Goal: Task Accomplishment & Management: Complete application form

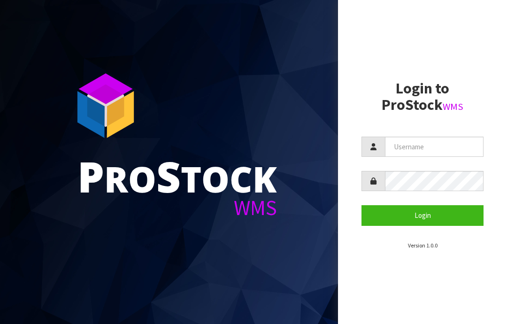
click at [418, 150] on input "text" at bounding box center [434, 147] width 99 height 20
type input "JGBIMPORTS"
click at [429, 211] on button "Login" at bounding box center [423, 215] width 122 height 20
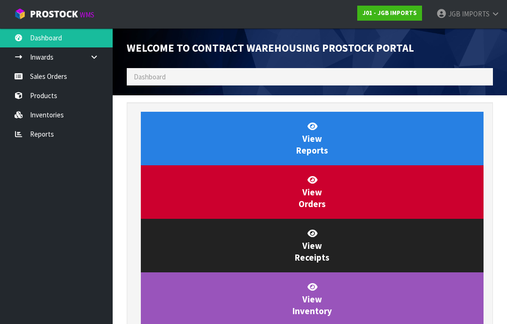
scroll to position [553, 381]
click at [42, 61] on link "Inwards" at bounding box center [56, 56] width 113 height 19
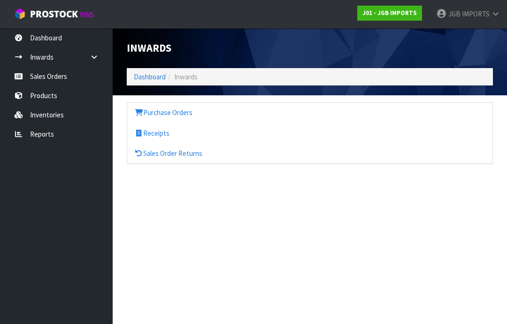
click at [49, 81] on link "Sales Orders" at bounding box center [56, 76] width 113 height 19
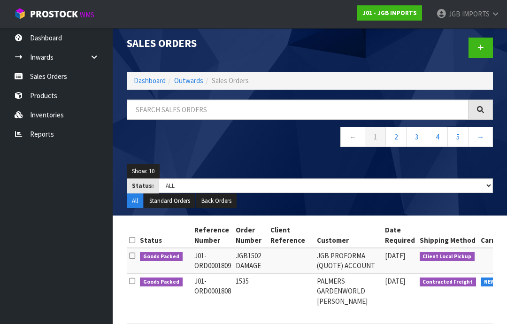
scroll to position [5, 0]
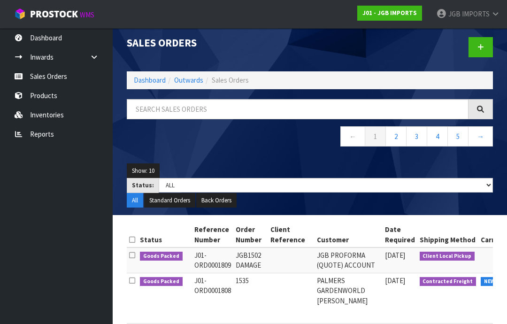
click at [476, 40] on link at bounding box center [481, 47] width 24 height 20
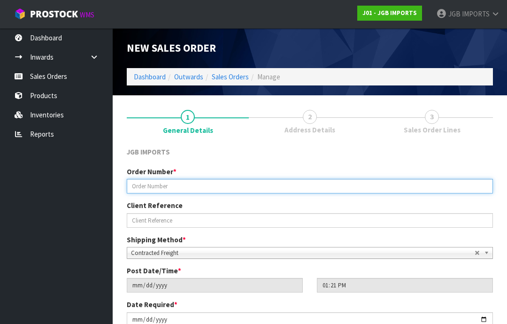
click at [142, 184] on input "text" at bounding box center [310, 186] width 366 height 15
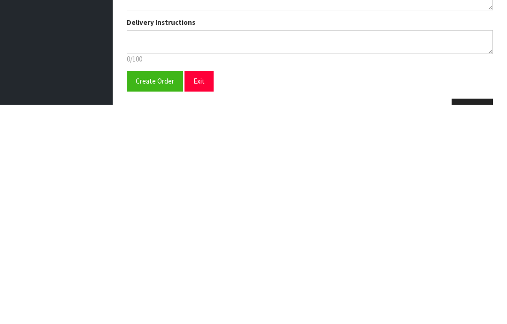
scroll to position [142, 0]
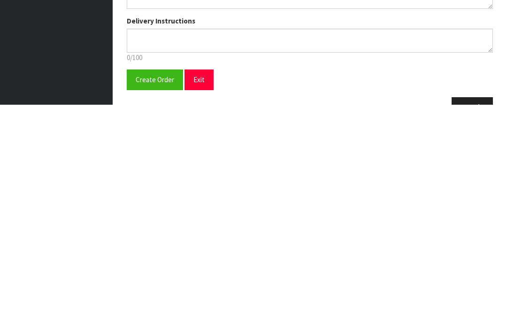
type input "1536"
click at [148, 295] on span "Create Order" at bounding box center [155, 299] width 39 height 9
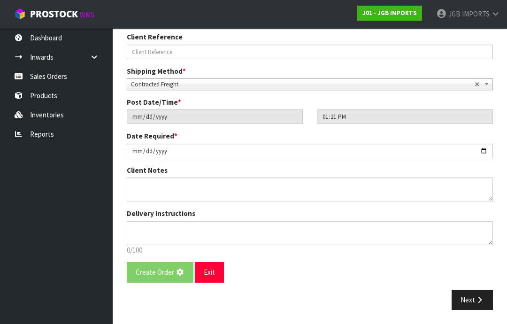
scroll to position [0, 0]
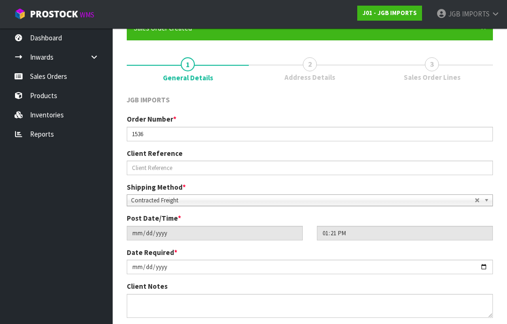
scroll to position [165, 0]
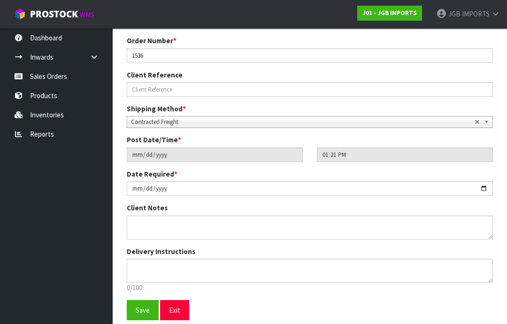
click at [140, 310] on span "Save" at bounding box center [143, 310] width 14 height 9
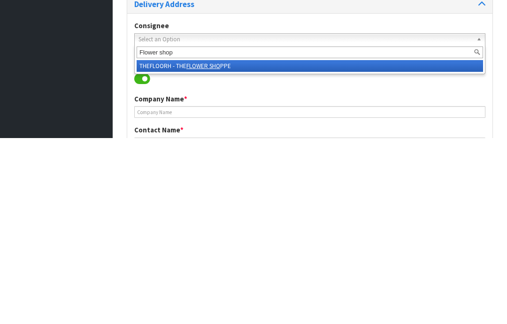
type input "Flower shopp"
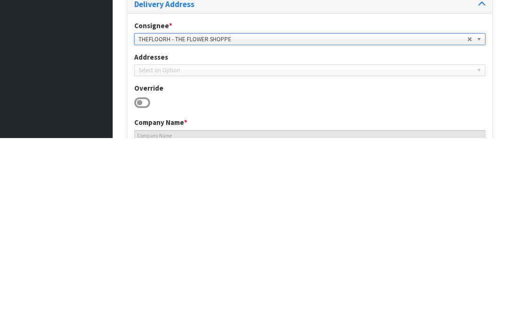
type input "[PHONE_NUMBER]"
type input "[STREET_ADDRESS]"
type input "3900"
type input "OTOROHANGA"
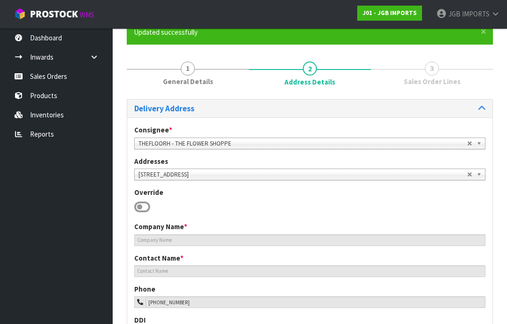
scroll to position [80, 0]
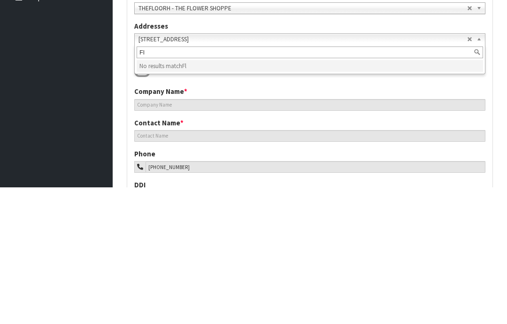
type input "F"
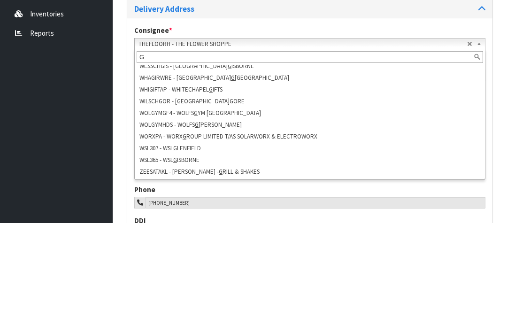
scroll to position [0, 0]
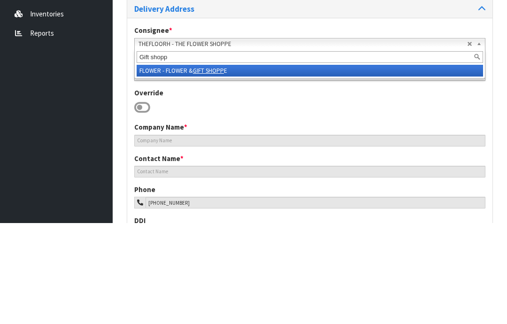
type input "Gift shoppe"
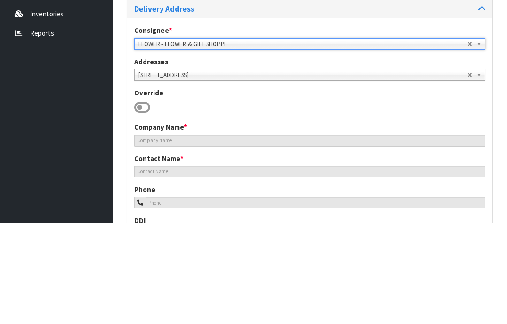
type input "FLOWER & GIFT SHOPPE"
type input "[PHONE_NUMBER]"
type input "[STREET_ADDRESS]"
type input "2120"
type input "[GEOGRAPHIC_DATA]"
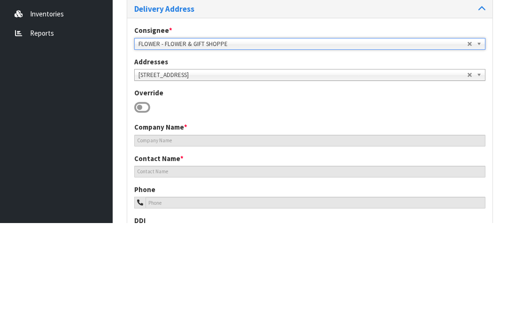
type input "PUKEKOHE"
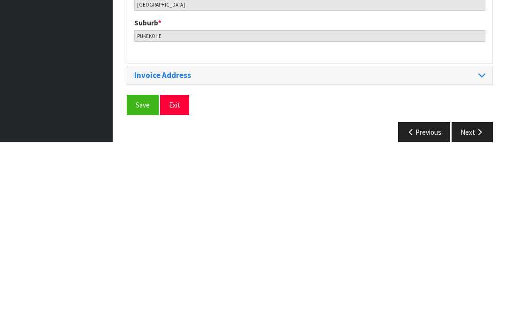
scroll to position [456, 0]
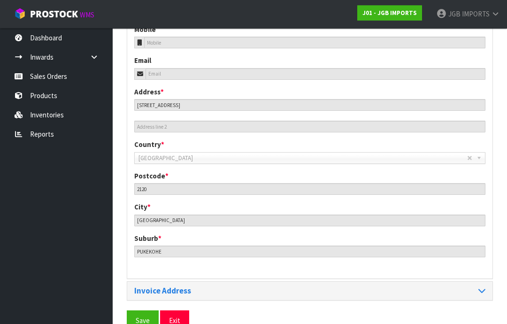
scroll to position [419, 0]
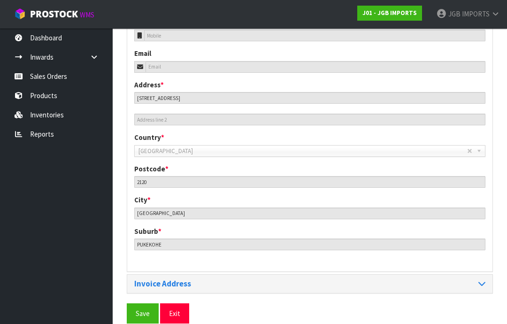
click at [142, 311] on span "Save" at bounding box center [143, 313] width 14 height 9
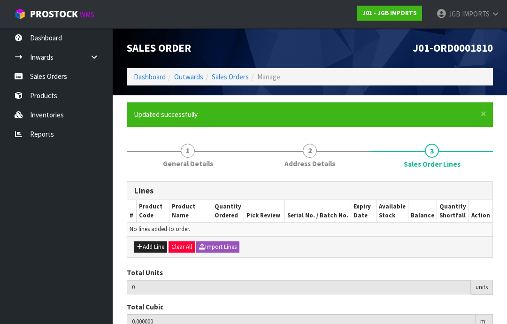
click at [150, 248] on button "Add Line" at bounding box center [150, 247] width 33 height 11
type input "0"
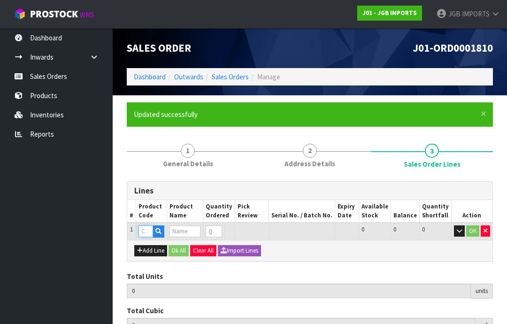
click at [145, 229] on input "text" at bounding box center [146, 232] width 15 height 12
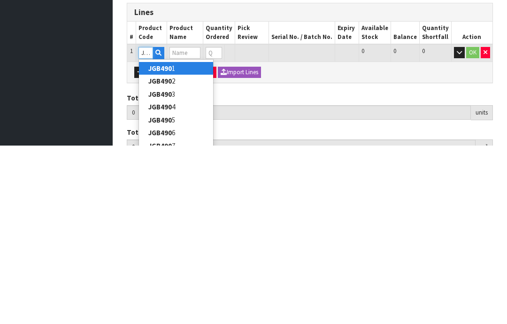
type input "JGB4901"
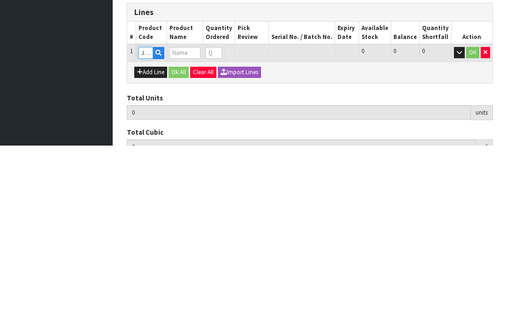
type input "0.000000"
type input "0.000"
type input "Goose"
type input "0"
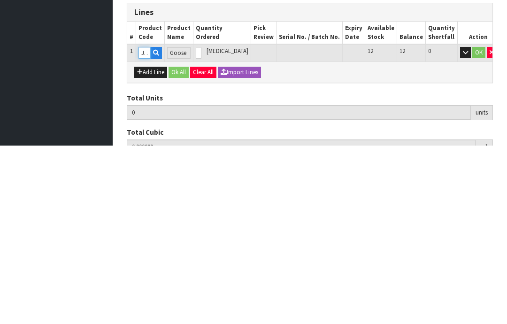
type input "JGB4901"
click at [202, 226] on input "0" at bounding box center [199, 232] width 6 height 12
type input "0"
type input "2"
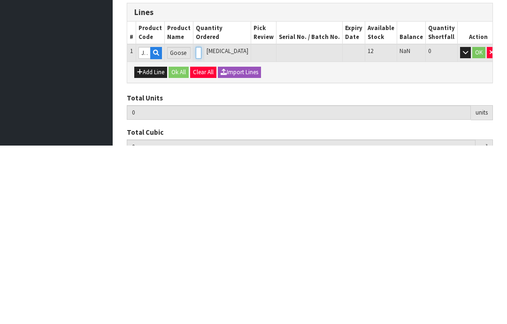
type input "0.053136"
type input "4"
type input "2"
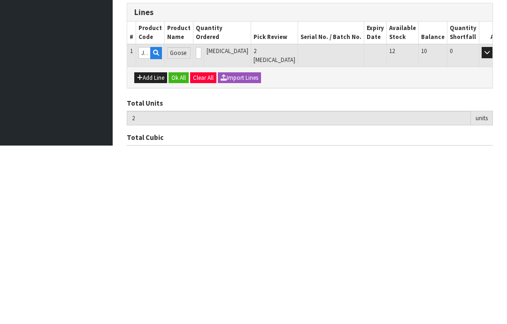
click at [494, 226] on button "OK" at bounding box center [500, 231] width 13 height 11
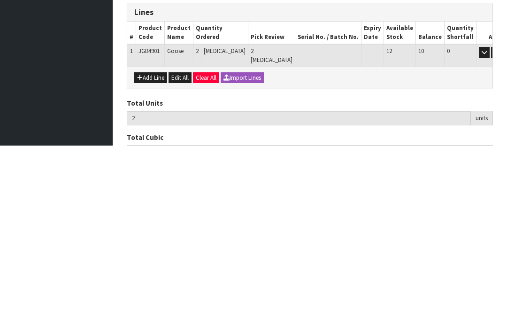
scroll to position [109, 0]
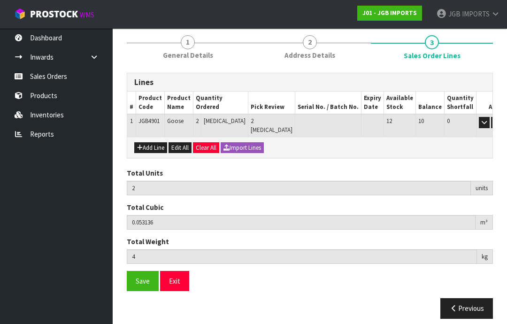
click at [151, 142] on button "Add Line" at bounding box center [150, 147] width 33 height 11
type input "0"
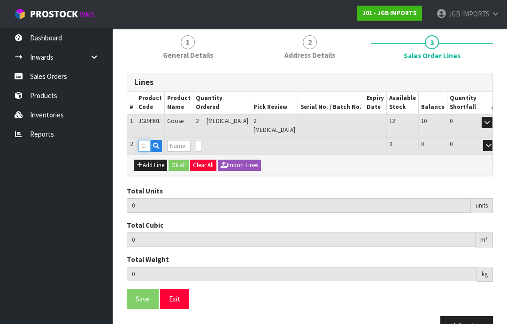
click at [143, 140] on input "text" at bounding box center [145, 146] width 12 height 12
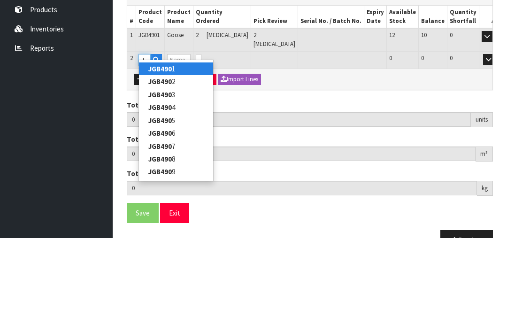
type input "JGB4902"
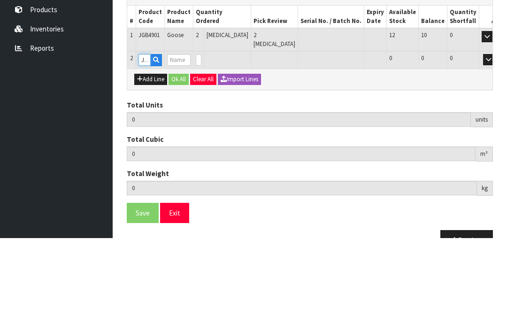
type input "2"
type input "0.053136"
type input "4"
type input "Goose w Egg"
type input "0"
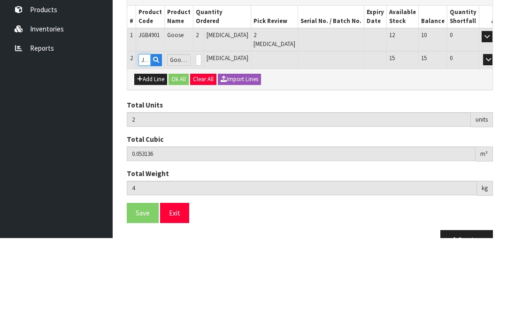
type input "JGB4902"
click at [202, 140] on input "0" at bounding box center [199, 146] width 6 height 12
type input "0"
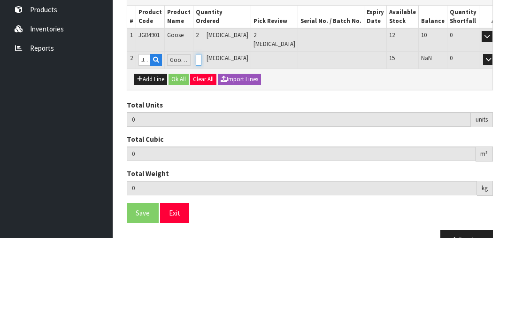
type input "4"
type input "0.106272"
type input "6.9"
type input "2"
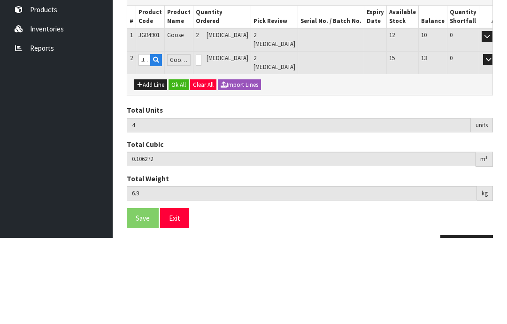
click at [496, 140] on button "OK" at bounding box center [502, 145] width 13 height 11
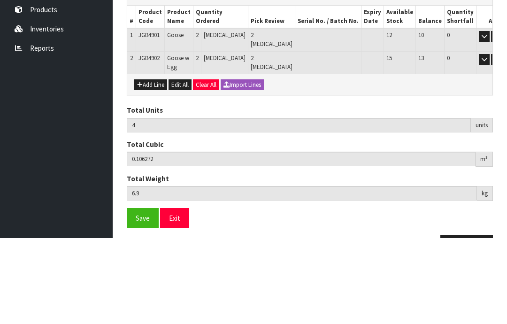
scroll to position [125, 0]
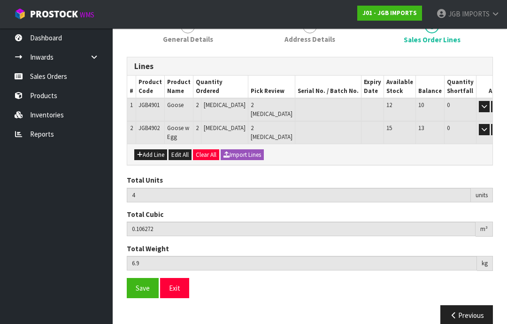
click at [154, 149] on button "Add Line" at bounding box center [150, 154] width 33 height 11
type input "0"
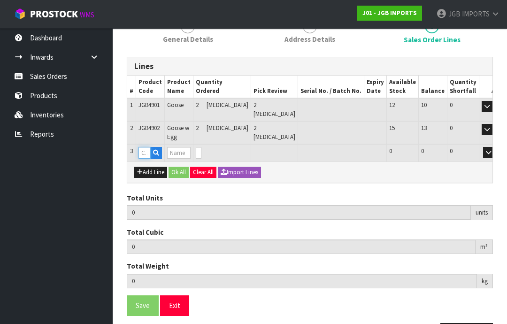
click at [145, 147] on input "text" at bounding box center [145, 153] width 12 height 12
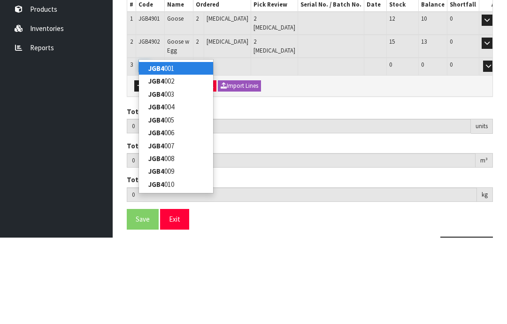
type input "JGB4903"
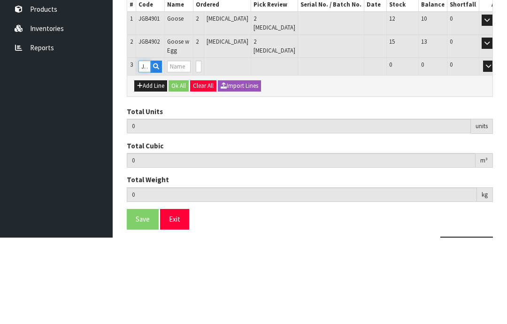
type input "4"
type input "0.106272"
type input "6.9"
type input "Welcome Pigs"
type input "0"
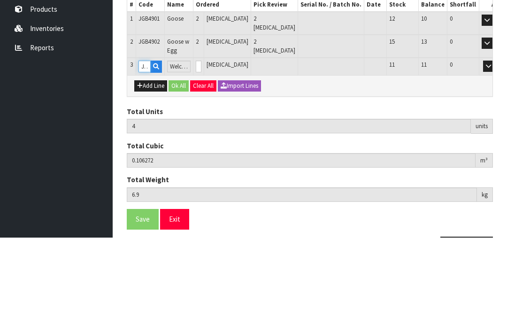
type input "JGB4903"
click at [202, 147] on input "0" at bounding box center [199, 153] width 6 height 12
type input "0"
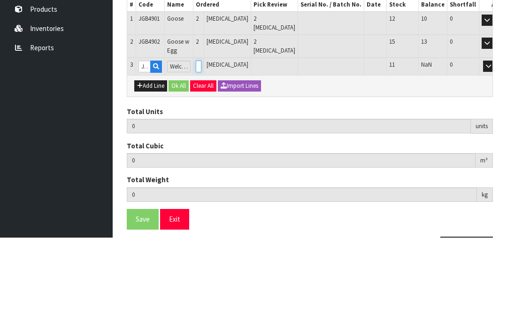
type input "5"
type input "0.114672"
type input "7.55"
type input "1"
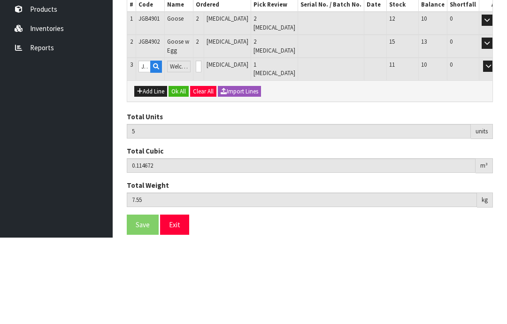
click at [496, 147] on button "OK" at bounding box center [502, 152] width 13 height 11
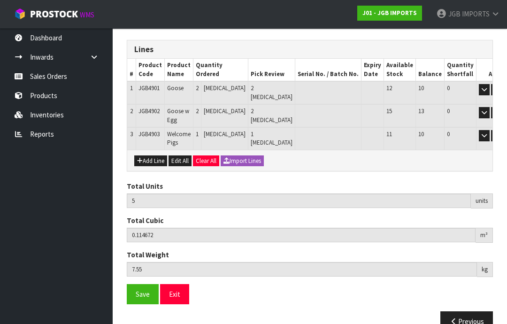
click at [146, 156] on button "Add Line" at bounding box center [150, 161] width 33 height 11
type input "0"
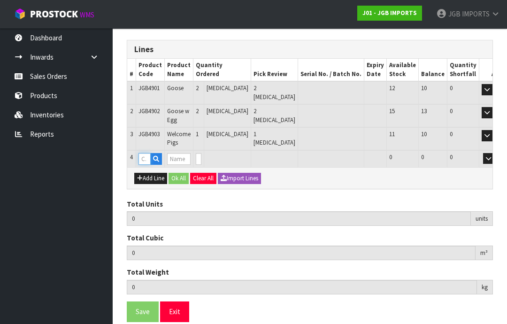
click at [145, 153] on input "text" at bounding box center [145, 159] width 12 height 12
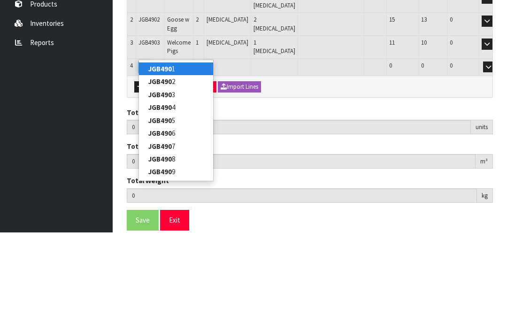
type input "JGB4904"
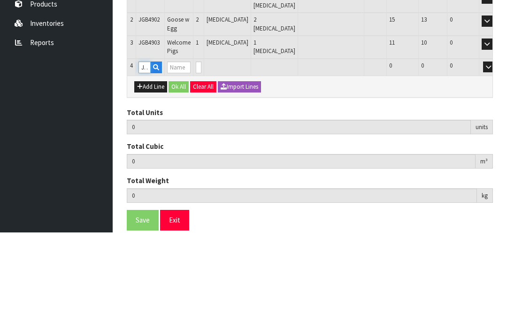
type input "5"
type input "0.114672"
type input "7.55"
type input "Welcome Kittens"
type input "0"
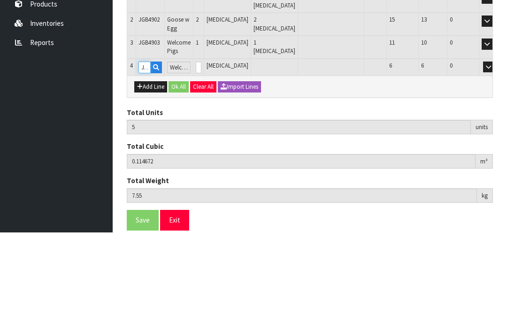
type input "JGB4904"
click at [202, 153] on input "0" at bounding box center [199, 159] width 6 height 12
type input "0"
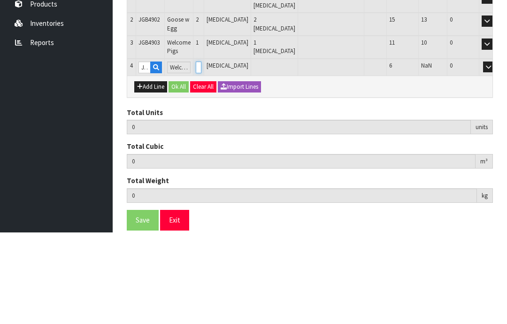
type input "6"
type input "0.127344"
type input "8.65"
type input "1"
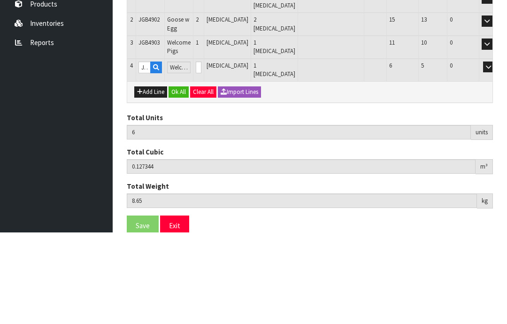
click at [496, 153] on button "OK" at bounding box center [502, 158] width 13 height 11
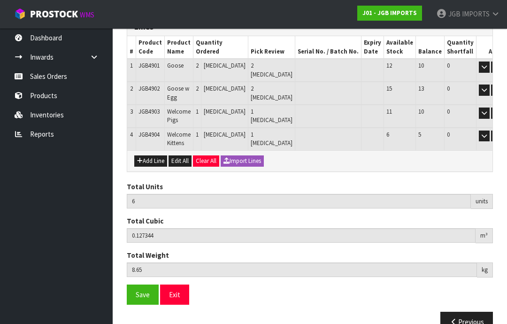
click at [154, 156] on button "Add Line" at bounding box center [150, 161] width 33 height 11
type input "0"
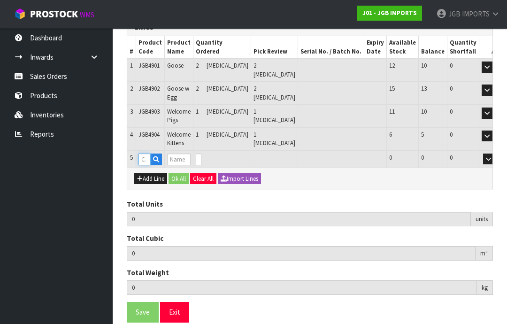
click at [142, 154] on input "text" at bounding box center [145, 160] width 12 height 12
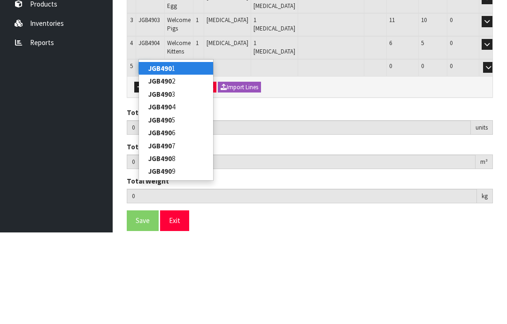
type input "JGB4905"
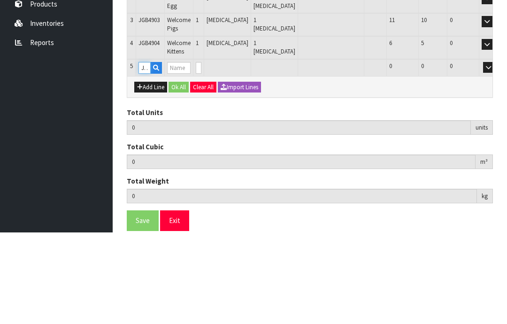
type input "6"
type input "0.127344"
type input "8.65"
type input "Duck w Basket"
type input "0"
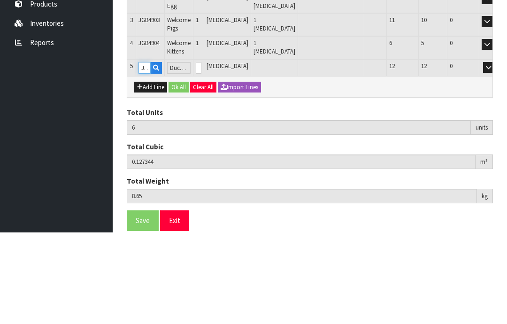
type input "JGB4905"
click at [202, 154] on input "0" at bounding box center [199, 160] width 6 height 12
type input "0"
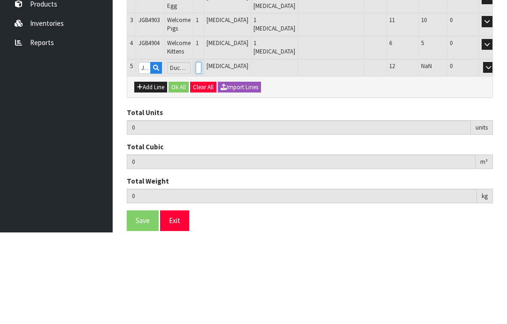
type input "7"
type input "0.139524"
type input "9.3"
type input "1"
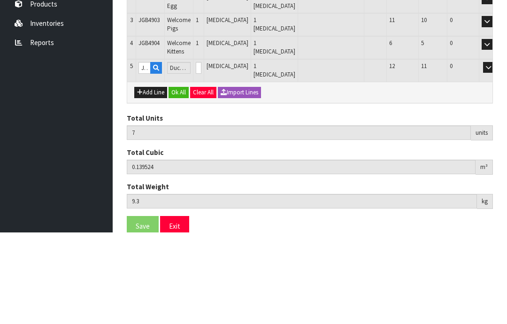
click at [496, 154] on button "OK" at bounding box center [502, 159] width 13 height 11
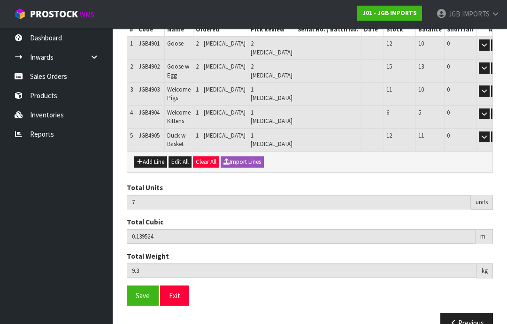
click at [148, 156] on button "Add Line" at bounding box center [150, 161] width 33 height 11
type input "0"
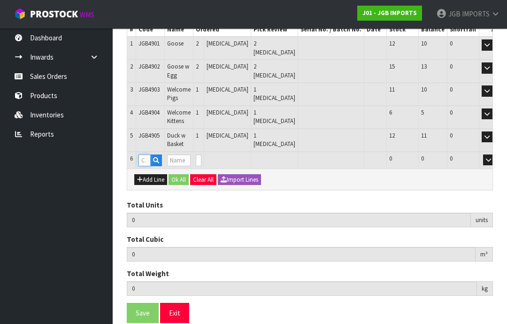
click at [143, 155] on input "text" at bounding box center [145, 161] width 12 height 12
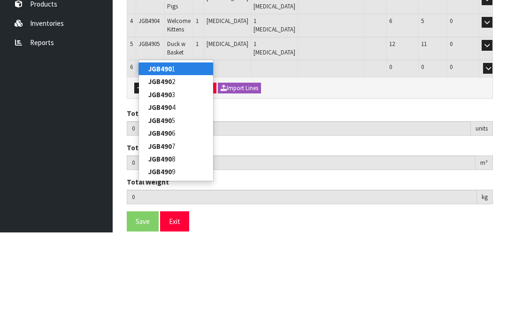
type input "JGB4906"
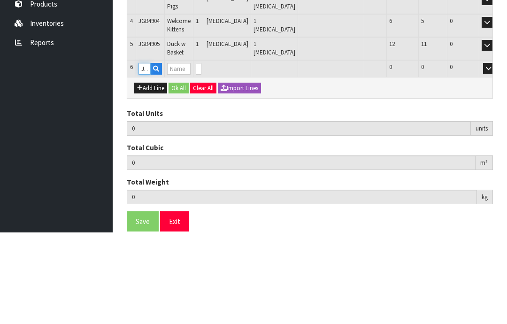
type input "7"
type input "0.139524"
type input "9.3"
type input "Duck w Water Can"
type input "0"
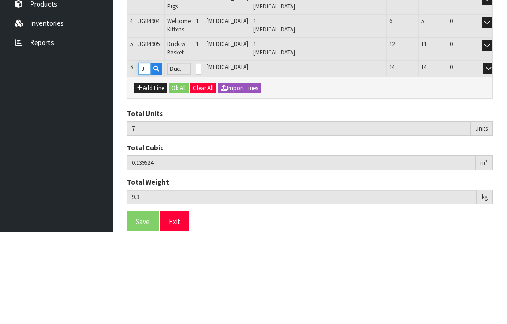
type input "JGB4906"
click at [202, 155] on input "0" at bounding box center [199, 161] width 6 height 12
type input "0"
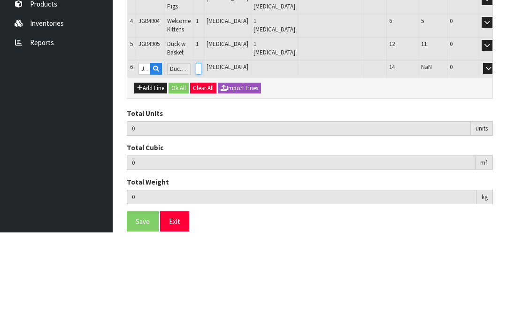
type input "8"
type input "0.146274"
type input "10"
type input "1"
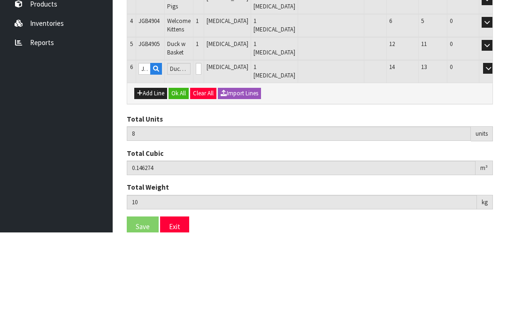
click at [496, 155] on button "OK" at bounding box center [502, 160] width 13 height 11
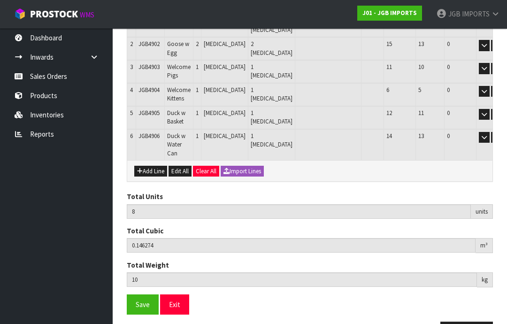
click at [144, 166] on button "Add Line" at bounding box center [150, 171] width 33 height 11
type input "0"
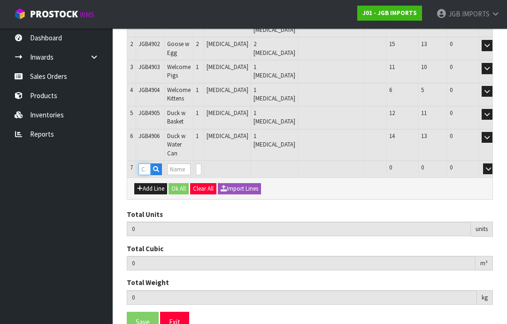
click at [146, 164] on input "text" at bounding box center [145, 170] width 12 height 12
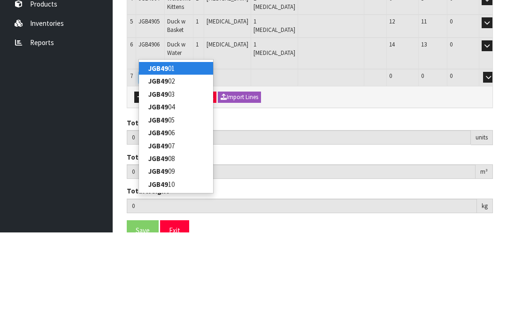
type input "JGB4907"
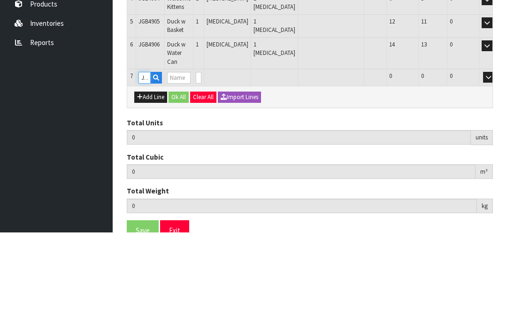
type input "8"
type input "0.146274"
type input "10"
type input "Duck w Welcome Sign"
type input "0"
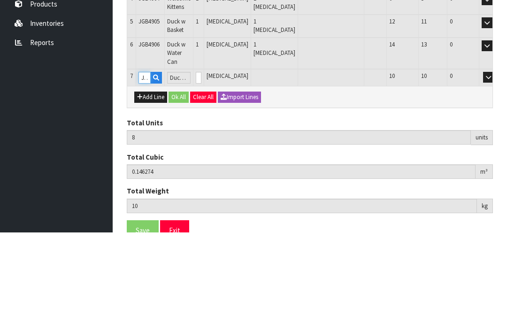
type input "JGB4907"
click at [202, 164] on input "0" at bounding box center [199, 170] width 6 height 12
type input "0"
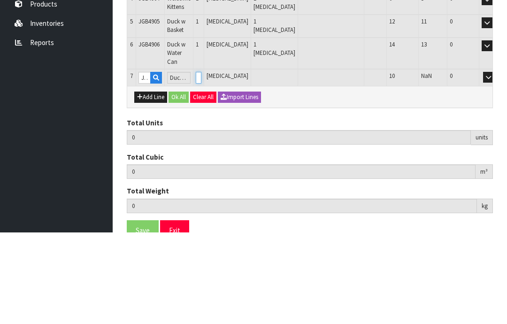
type input "9"
type input "0.154816"
type input "11.722"
type input "1"
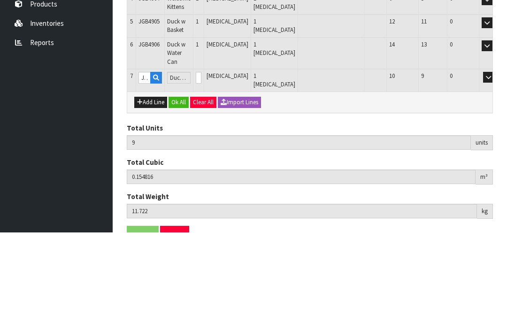
click at [496, 164] on button "OK" at bounding box center [502, 169] width 13 height 11
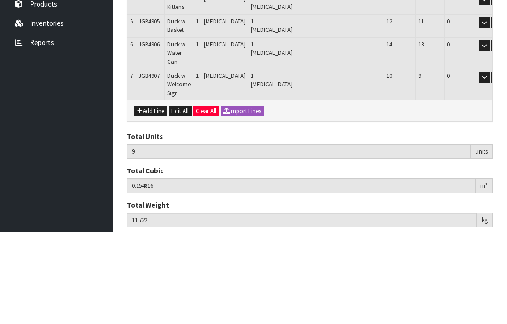
scroll to position [231, 0]
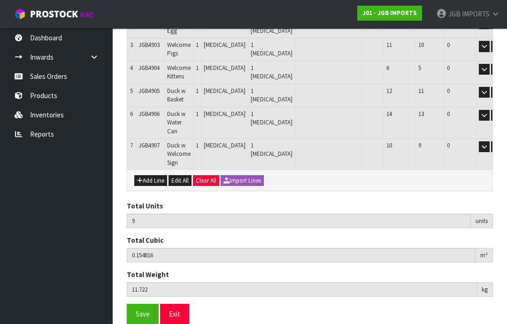
click at [145, 175] on button "Add Line" at bounding box center [150, 180] width 33 height 11
type input "0"
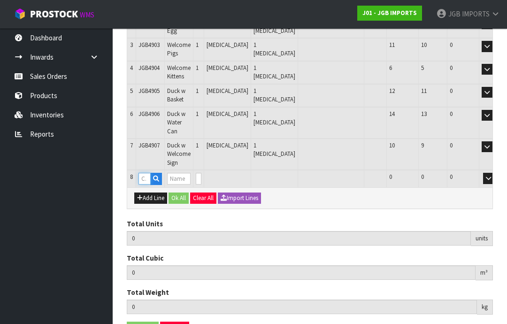
click at [143, 173] on input "text" at bounding box center [145, 179] width 12 height 12
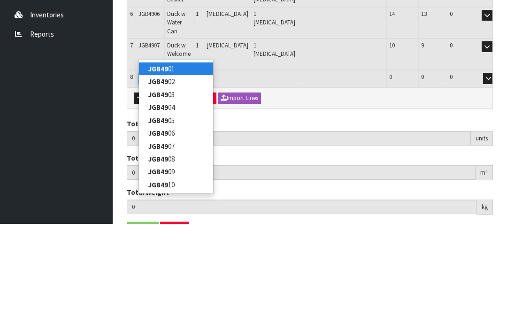
type input "JGB4908"
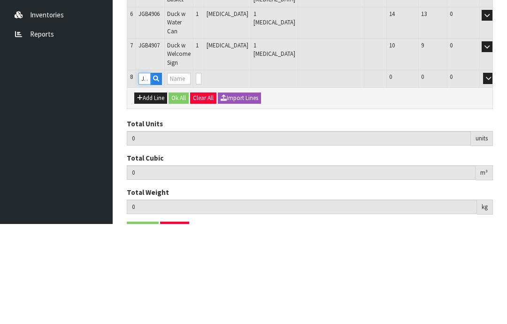
type input "9"
type input "0.154816"
type input "11.722"
type input "Duck w Spade"
type input "0"
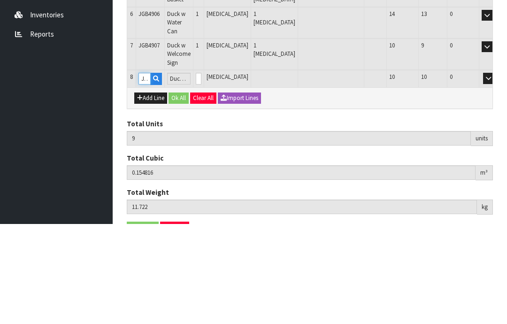
type input "JGB4908"
click at [202, 173] on input "0" at bounding box center [199, 179] width 6 height 12
type input "0"
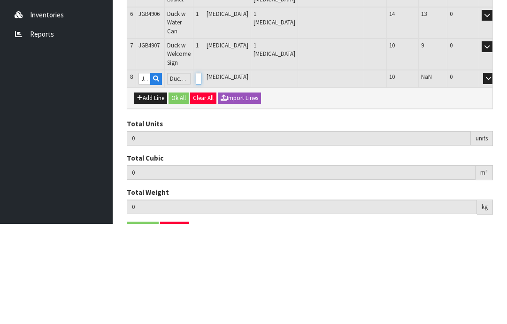
type input "10"
type input "0.15928"
type input "12.372"
type input "1"
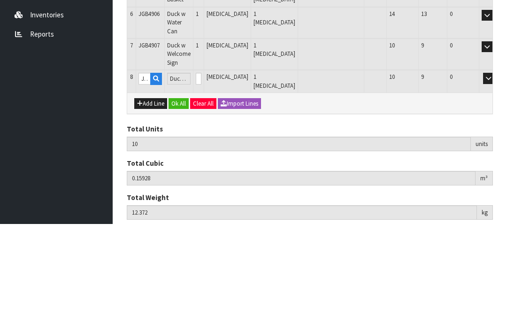
click at [496, 173] on button "OK" at bounding box center [502, 178] width 13 height 11
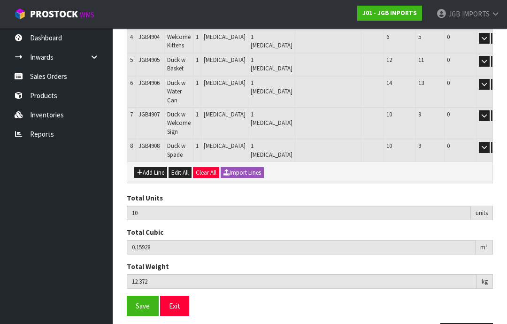
click at [140, 302] on span "Save" at bounding box center [143, 306] width 14 height 9
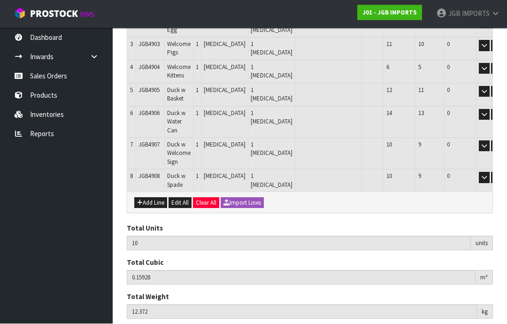
scroll to position [231, 0]
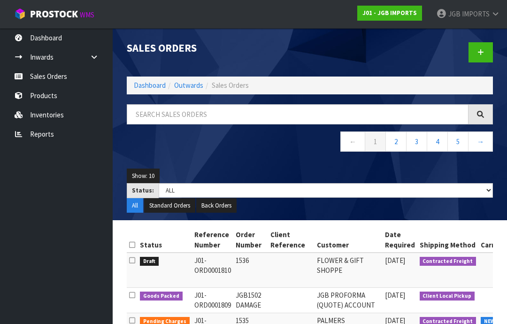
click at [478, 52] on icon at bounding box center [481, 52] width 7 height 7
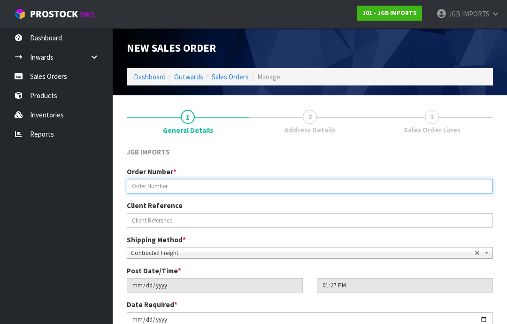
click at [151, 185] on input "text" at bounding box center [310, 186] width 366 height 15
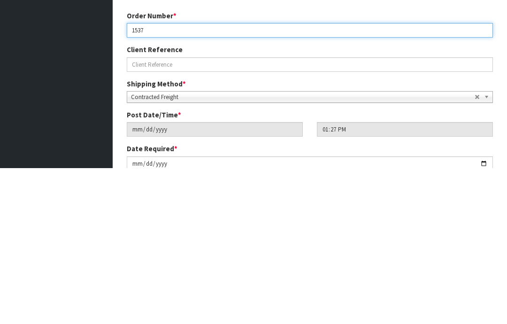
type input "1537"
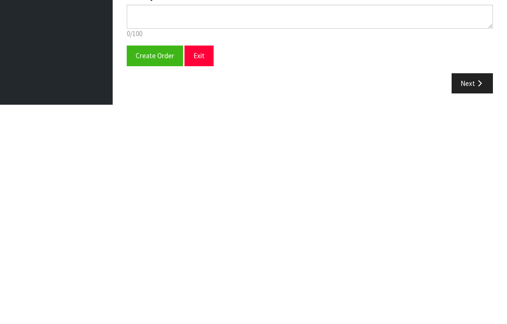
scroll to position [169, 0]
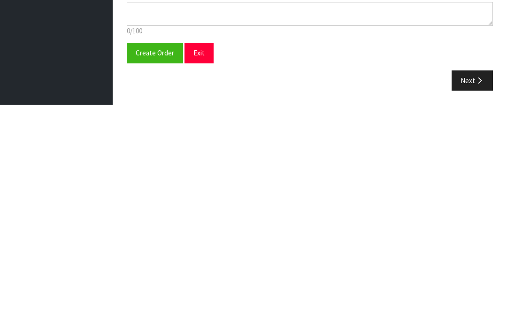
click at [148, 268] on span "Create Order" at bounding box center [155, 272] width 39 height 9
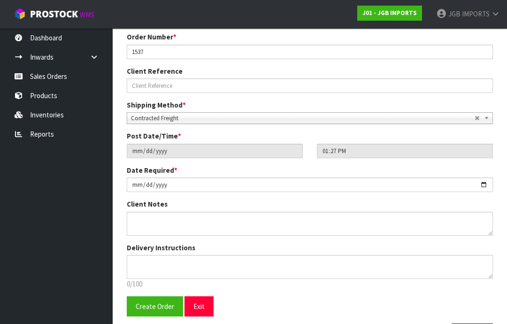
scroll to position [0, 0]
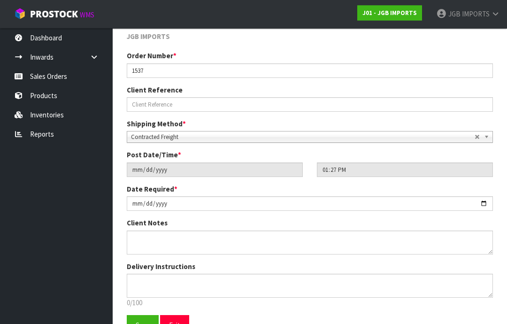
scroll to position [165, 0]
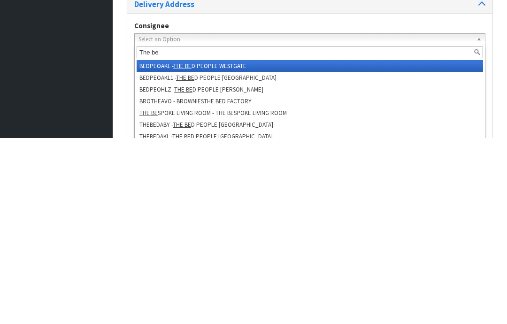
type input "The bes"
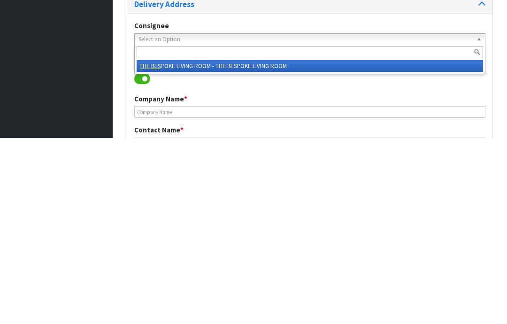
type input "THE BESPOKE LIVING ROOM"
type input "128 STAN WRIGHT ROAD,"
type input "2580"
type input "KARAKA"
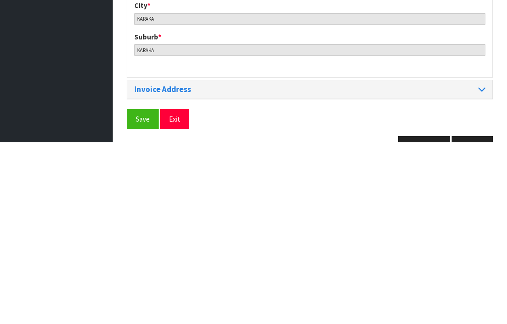
scroll to position [456, 0]
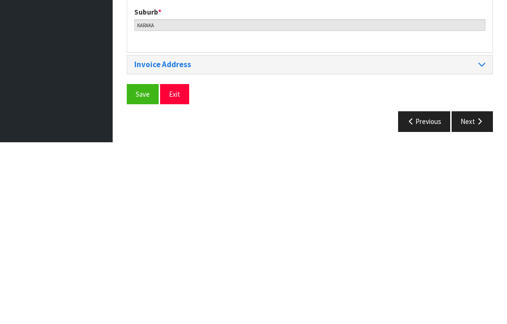
click at [138, 272] on span "Save" at bounding box center [143, 276] width 14 height 9
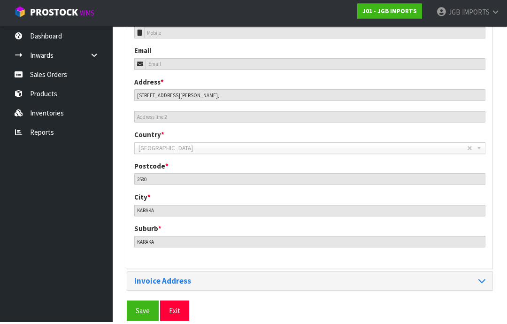
scroll to position [419, 0]
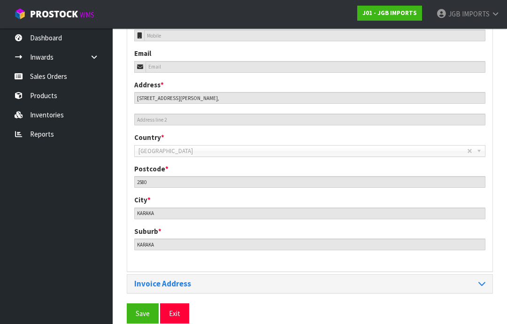
click at [138, 311] on span "Save" at bounding box center [143, 313] width 14 height 9
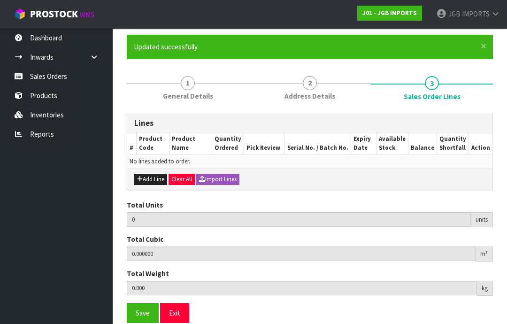
click at [152, 178] on button "Add Line" at bounding box center [150, 179] width 33 height 11
type input "0"
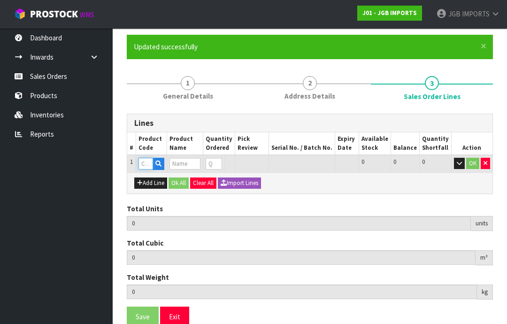
click at [145, 164] on input "text" at bounding box center [146, 164] width 15 height 12
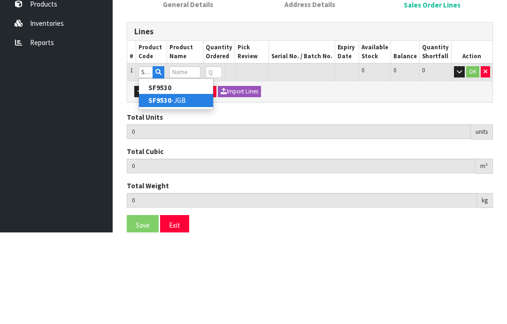
click at [175, 186] on link "SF9530 -JGB" at bounding box center [176, 192] width 74 height 13
type input "SF9530-JGB"
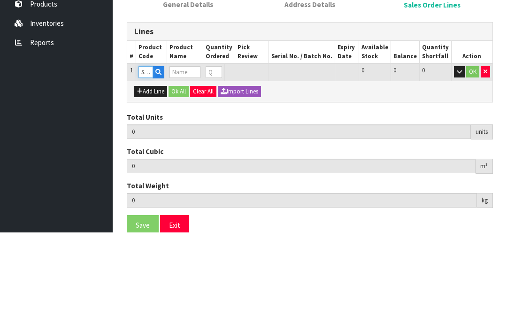
type input "0.000000"
type input "0.000"
type input "PEAR DÉCOR SILVER"
type input "0"
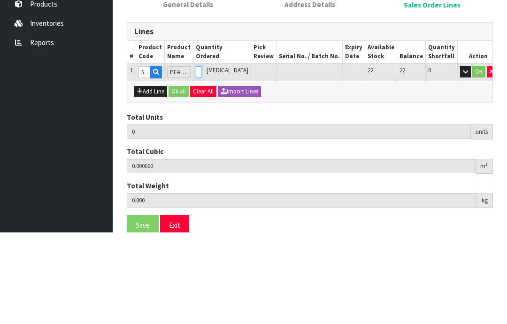
click at [202, 158] on input "0" at bounding box center [199, 164] width 6 height 12
type input "0"
type input "3"
type input "0.006399"
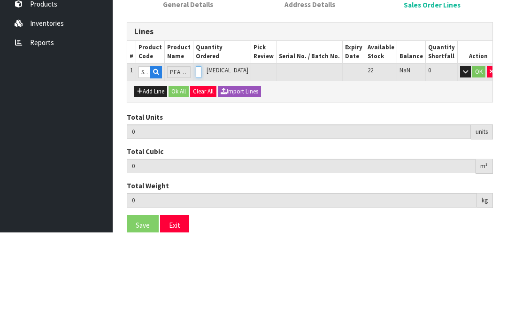
type input "0.963"
type input "3"
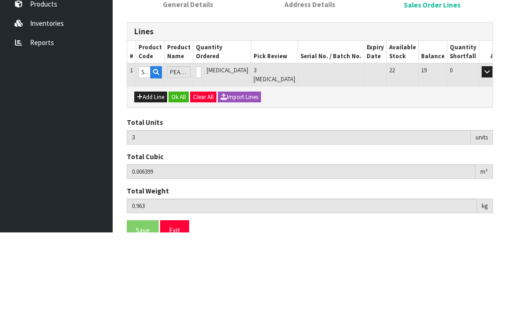
click at [494, 158] on button "OK" at bounding box center [500, 163] width 13 height 11
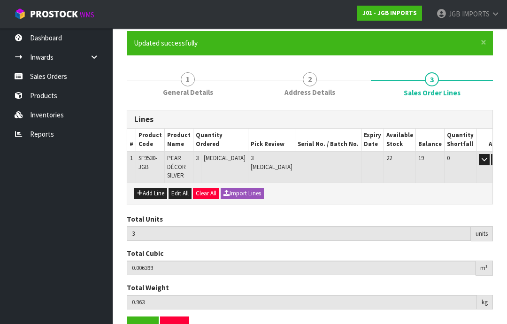
click at [150, 188] on button "Add Line" at bounding box center [150, 193] width 33 height 11
type input "0"
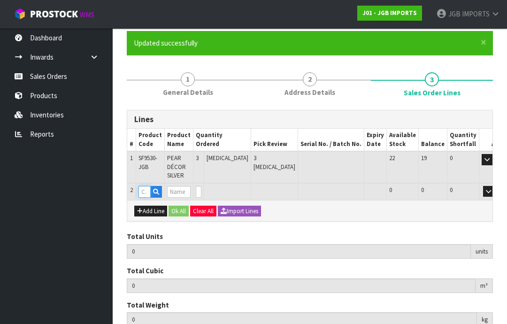
click at [144, 186] on input "text" at bounding box center [145, 192] width 12 height 12
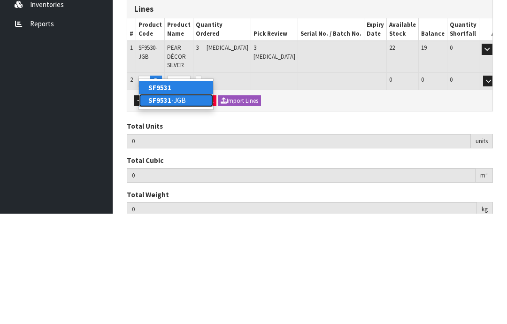
click at [186, 204] on link "SF9531 -JGB" at bounding box center [176, 210] width 74 height 13
type input "SF9531-JGB"
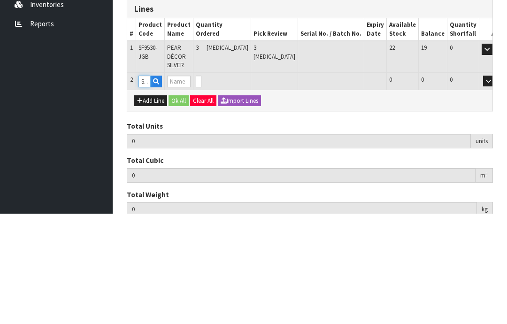
type input "3"
type input "0.006399"
type input "0.963"
type input "PINEAPPLE DÉCOR SILVER"
type input "0"
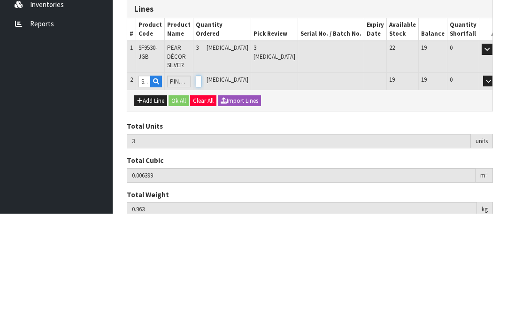
click at [202, 186] on input "0" at bounding box center [199, 192] width 6 height 12
type input "0"
type input "6"
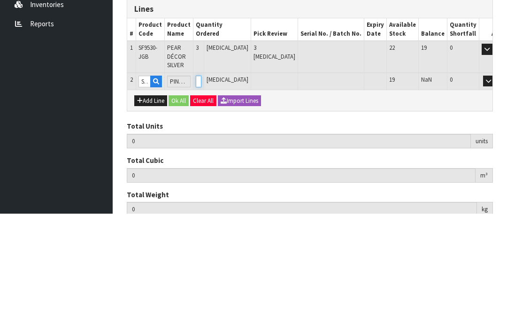
type input "0.01257"
type input "1.983"
type input "3"
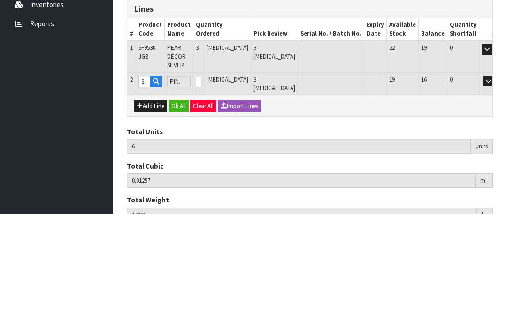
click at [496, 186] on button "OK" at bounding box center [502, 191] width 13 height 11
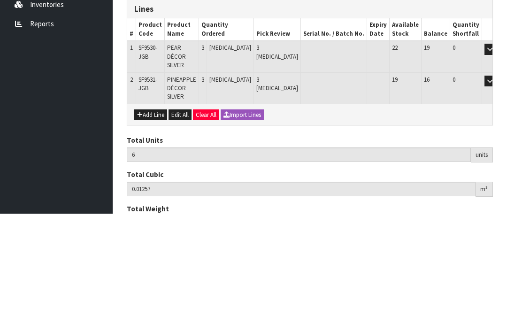
scroll to position [94, 0]
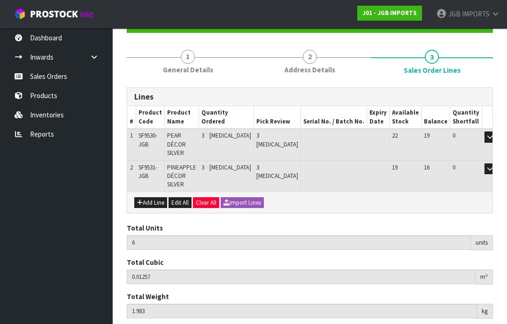
click at [152, 197] on button "Add Line" at bounding box center [150, 202] width 33 height 11
type input "0"
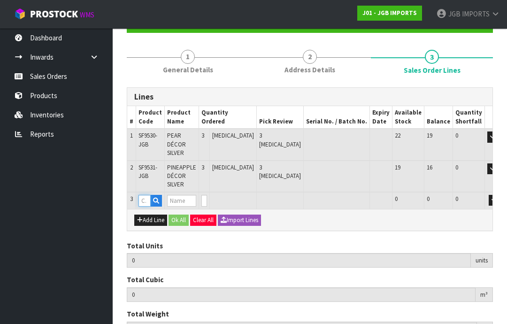
click at [145, 195] on input "text" at bounding box center [145, 201] width 12 height 12
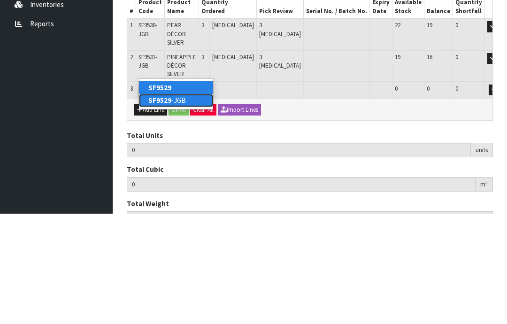
click at [171, 204] on link "SF9529 -JGB" at bounding box center [176, 210] width 74 height 13
type input "SF9529-JGB"
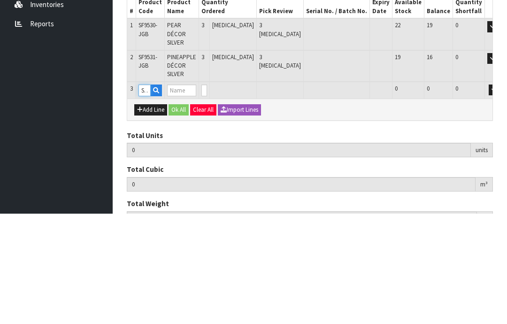
type input "6"
type input "0.01257"
type input "1.983"
type input "APPLE DÉCOR SILVER"
type input "0"
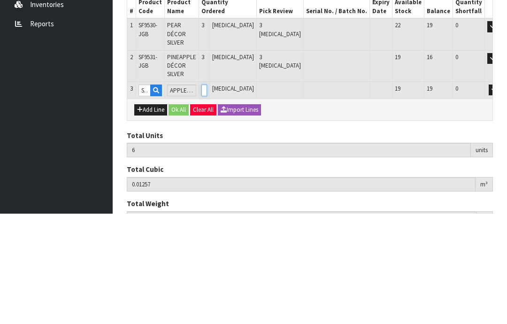
click at [207, 195] on input "0" at bounding box center [205, 201] width 6 height 12
type input "0"
type input "9"
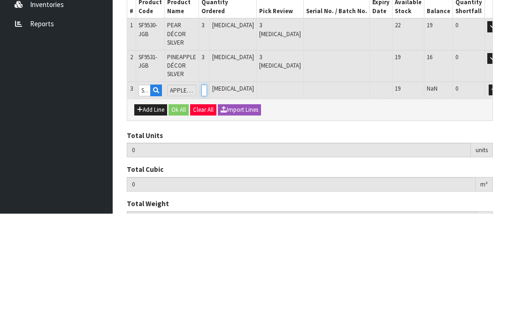
type input "0.021873"
type input "3.039"
type input "3"
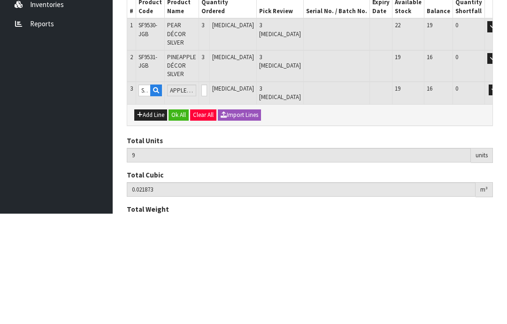
click at [501, 195] on button "OK" at bounding box center [507, 200] width 13 height 11
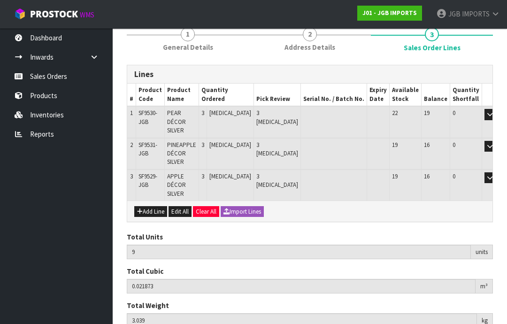
click at [155, 206] on button "Add Line" at bounding box center [150, 211] width 33 height 11
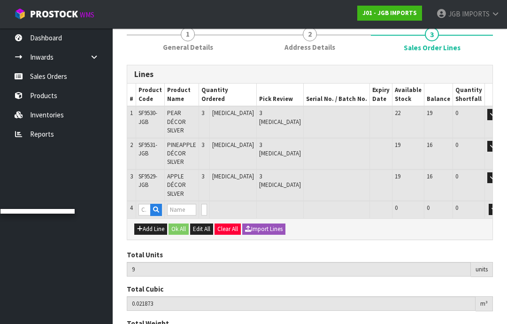
type input "0"
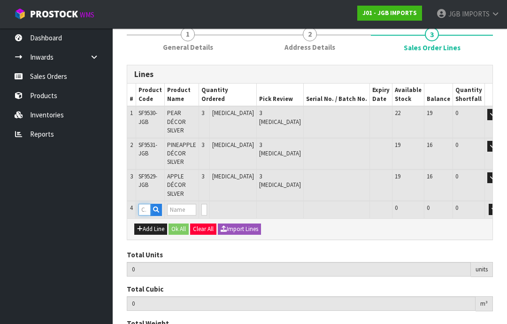
click at [146, 204] on input "text" at bounding box center [145, 210] width 12 height 12
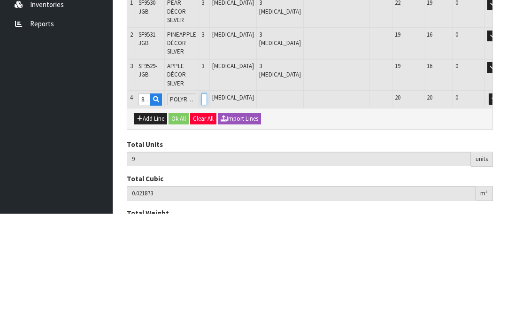
click at [207, 204] on input "0" at bounding box center [205, 210] width 6 height 12
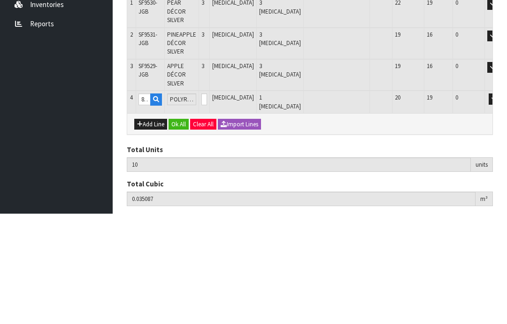
click at [501, 204] on button "OK" at bounding box center [507, 209] width 13 height 11
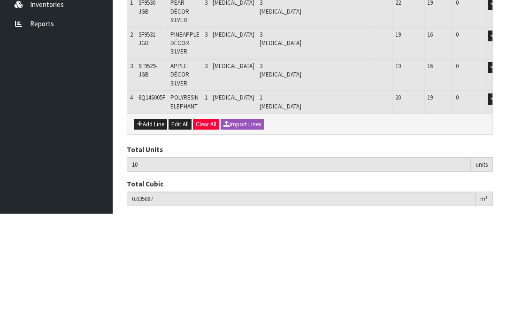
scroll to position [139, 0]
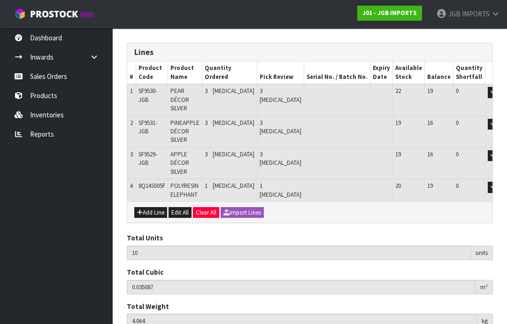
click at [152, 207] on button "Add Line" at bounding box center [150, 212] width 33 height 11
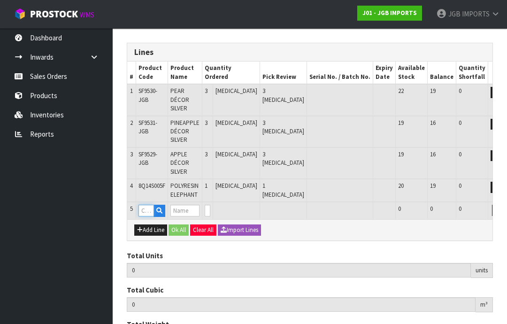
click at [145, 205] on input "text" at bounding box center [147, 211] width 16 height 12
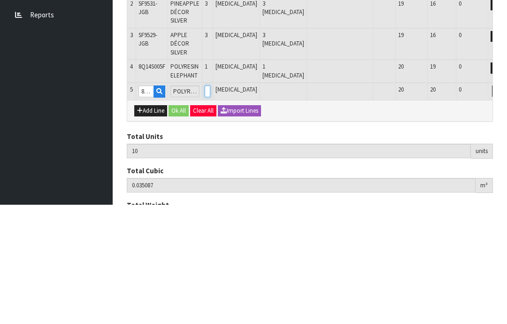
click at [210, 205] on input "0" at bounding box center [208, 211] width 6 height 12
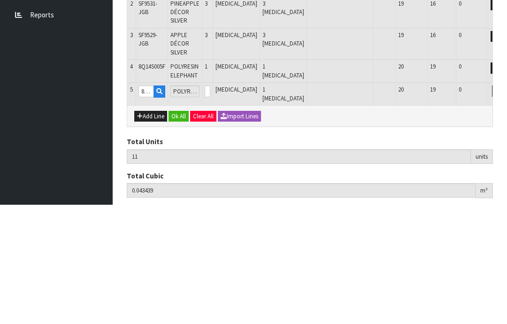
click at [505, 205] on button "OK" at bounding box center [511, 210] width 13 height 11
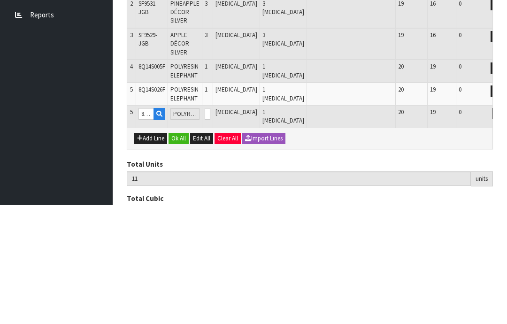
scroll to position [170, 0]
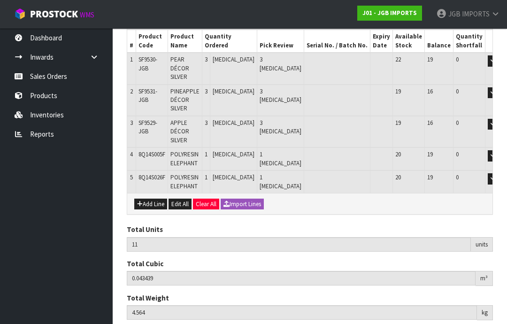
click at [150, 199] on button "Add Line" at bounding box center [150, 204] width 33 height 11
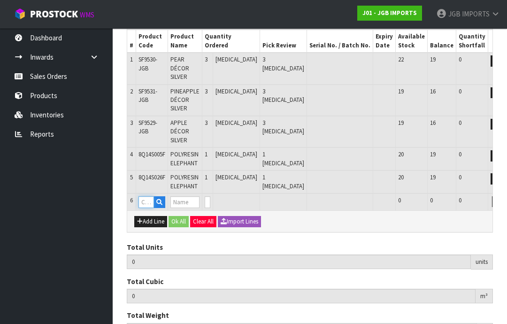
click at [145, 196] on input "text" at bounding box center [147, 202] width 16 height 12
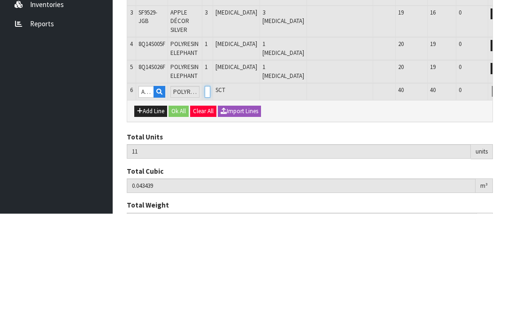
click at [210, 196] on input "0" at bounding box center [208, 202] width 6 height 12
click at [505, 196] on button "OK" at bounding box center [511, 201] width 13 height 11
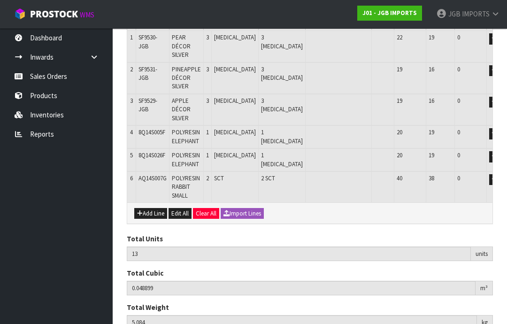
click at [151, 208] on button "Add Line" at bounding box center [150, 213] width 33 height 11
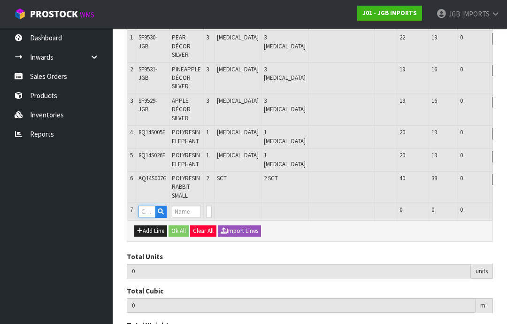
click at [146, 206] on input "text" at bounding box center [147, 212] width 17 height 12
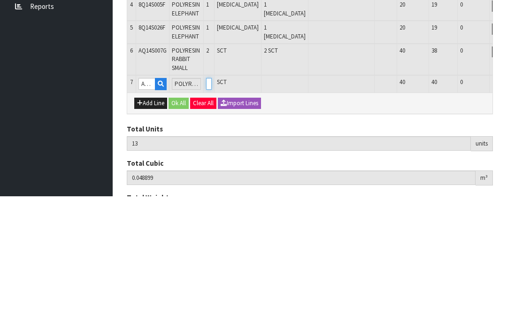
click at [212, 206] on input "0" at bounding box center [209, 212] width 6 height 12
click at [506, 206] on button "OK" at bounding box center [512, 211] width 13 height 11
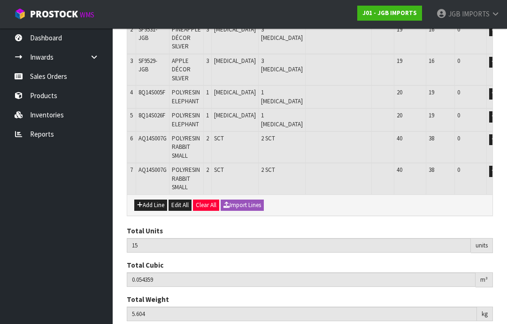
click at [150, 200] on button "Add Line" at bounding box center [150, 205] width 33 height 11
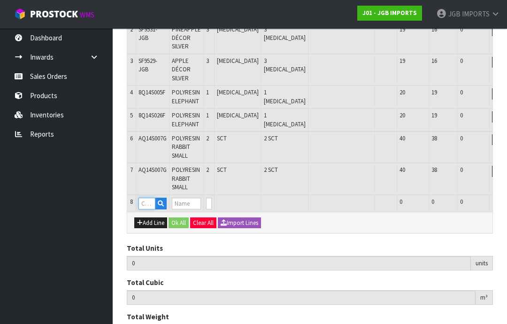
click at [151, 198] on input "text" at bounding box center [147, 204] width 17 height 12
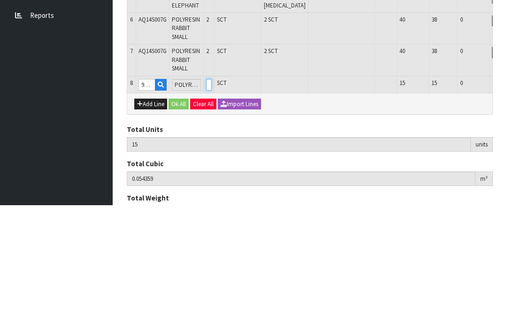
click at [212, 198] on input "0" at bounding box center [209, 204] width 6 height 12
click at [506, 198] on button "OK" at bounding box center [512, 203] width 13 height 11
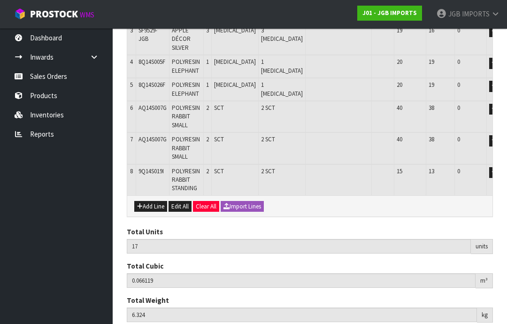
click at [151, 201] on button "Add Line" at bounding box center [150, 206] width 33 height 11
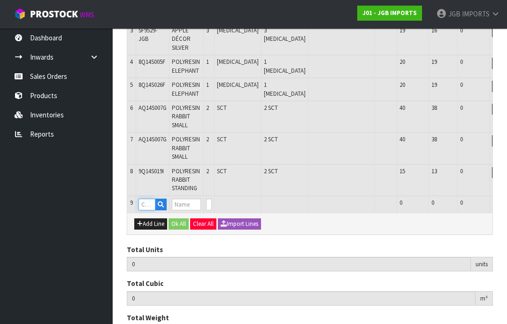
click at [148, 199] on input "text" at bounding box center [147, 205] width 17 height 12
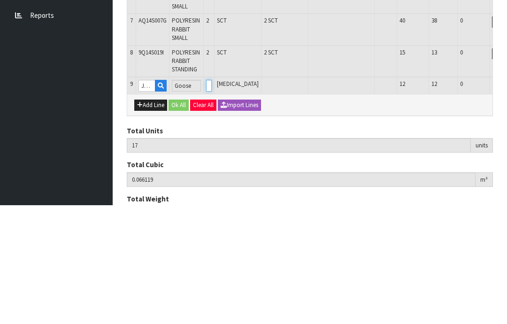
click at [212, 199] on input "0" at bounding box center [209, 205] width 6 height 12
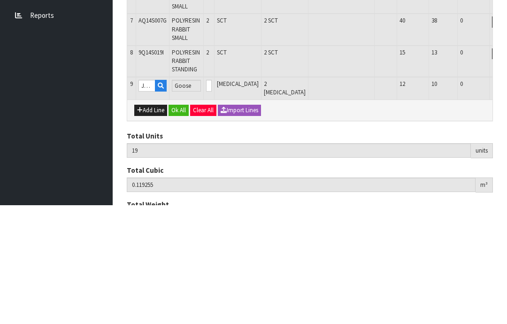
click at [506, 199] on button "OK" at bounding box center [512, 204] width 13 height 11
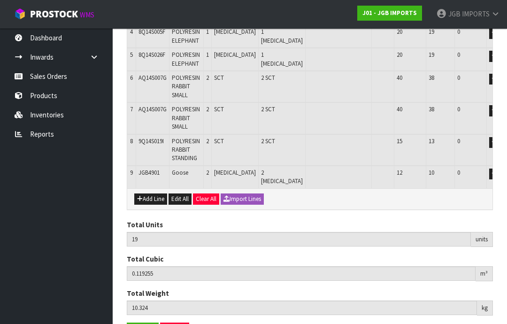
click at [153, 194] on button "Add Line" at bounding box center [150, 199] width 33 height 11
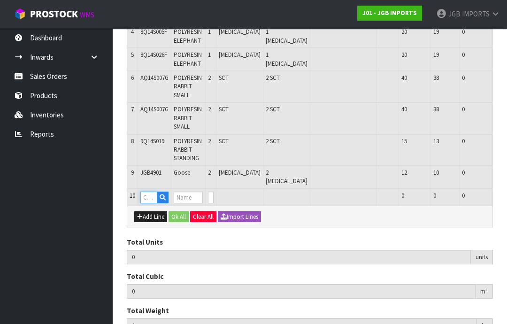
click at [148, 192] on input "text" at bounding box center [148, 198] width 17 height 12
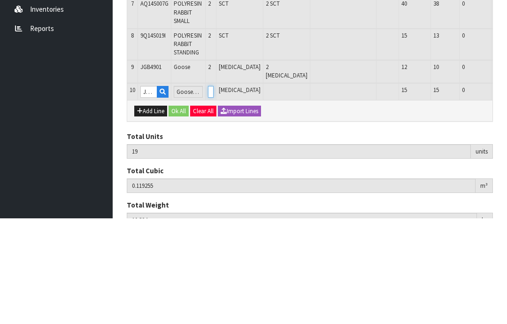
click at [214, 192] on input "0" at bounding box center [211, 198] width 6 height 12
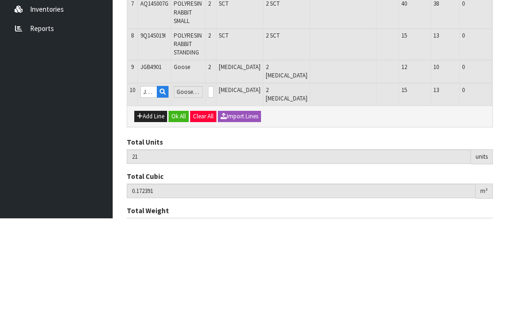
click at [507, 192] on button "OK" at bounding box center [514, 197] width 13 height 11
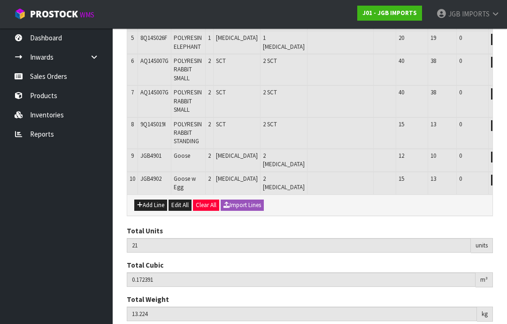
click at [148, 200] on button "Add Line" at bounding box center [150, 205] width 33 height 11
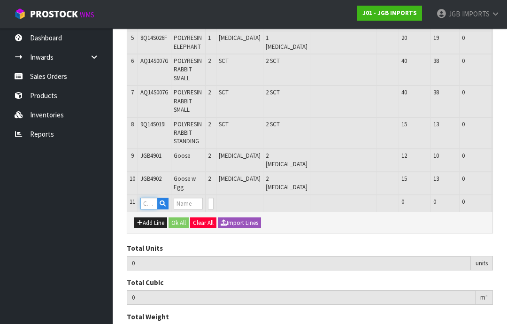
click at [149, 198] on input "text" at bounding box center [148, 204] width 17 height 12
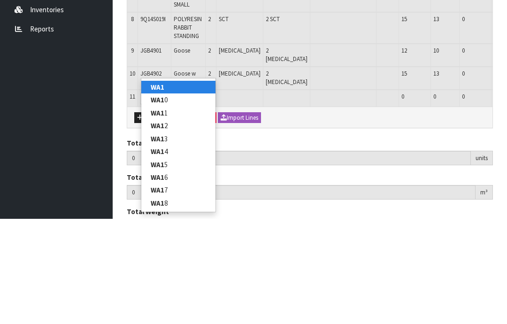
click at [174, 186] on link "WA1" at bounding box center [178, 192] width 74 height 13
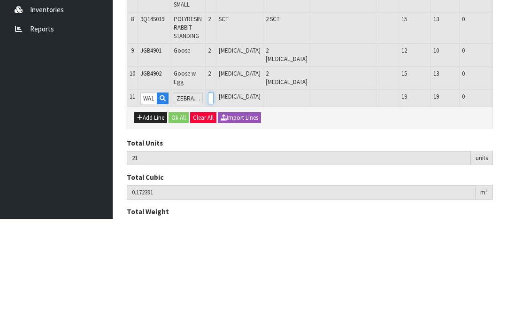
click at [214, 198] on input "0" at bounding box center [211, 204] width 6 height 12
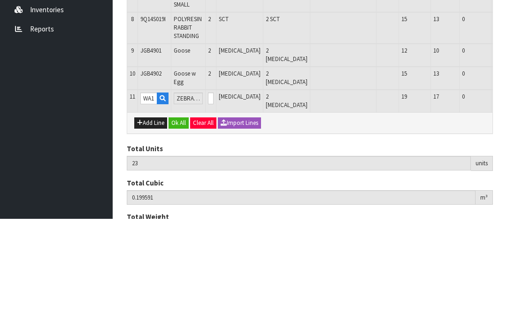
click at [507, 198] on button "OK" at bounding box center [514, 203] width 13 height 11
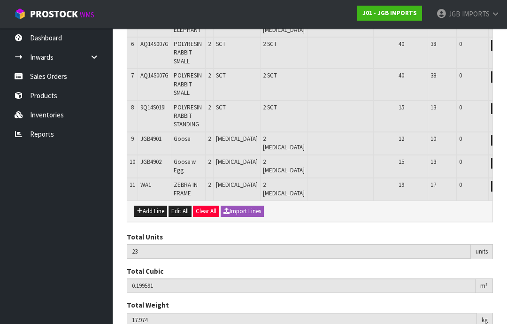
click at [148, 206] on button "Add Line" at bounding box center [150, 211] width 33 height 11
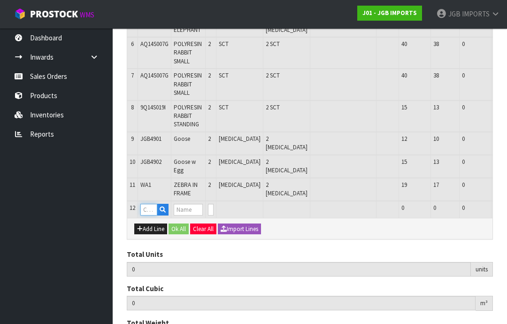
click at [151, 204] on input "text" at bounding box center [148, 210] width 17 height 12
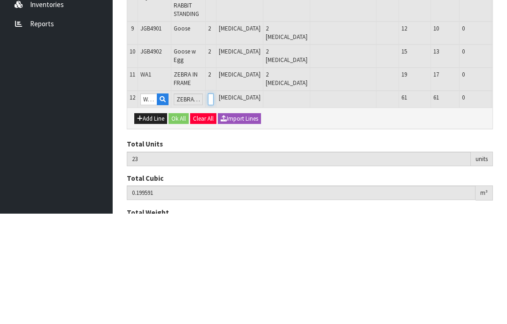
click at [214, 204] on input "0" at bounding box center [211, 210] width 6 height 12
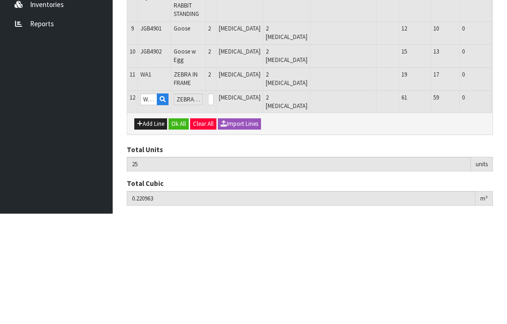
click at [507, 204] on button "OK" at bounding box center [514, 209] width 13 height 11
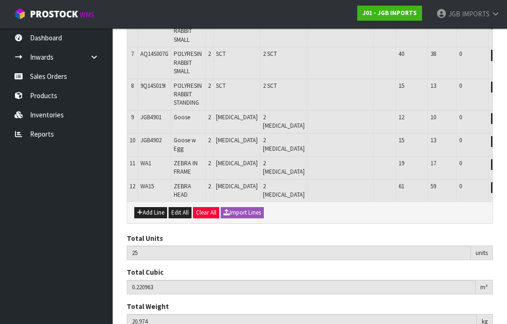
click at [150, 207] on button "Add Line" at bounding box center [150, 212] width 33 height 11
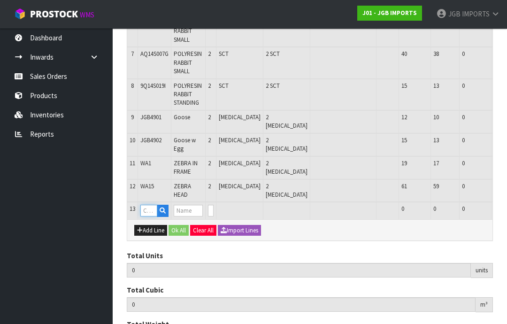
click at [146, 205] on input "text" at bounding box center [148, 211] width 17 height 12
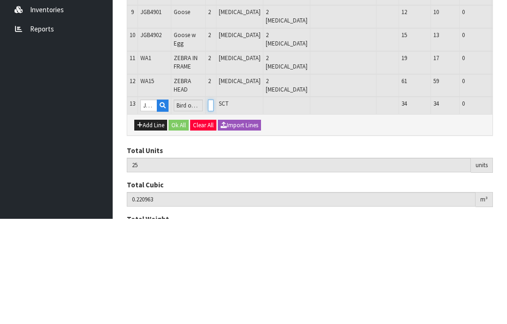
click at [214, 205] on input "0" at bounding box center [211, 211] width 6 height 12
click at [507, 205] on button "OK" at bounding box center [514, 210] width 13 height 11
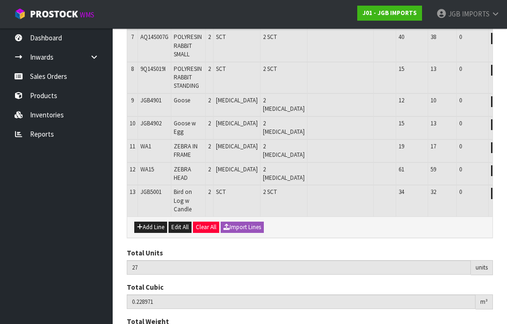
click at [148, 222] on button "Add Line" at bounding box center [150, 227] width 33 height 11
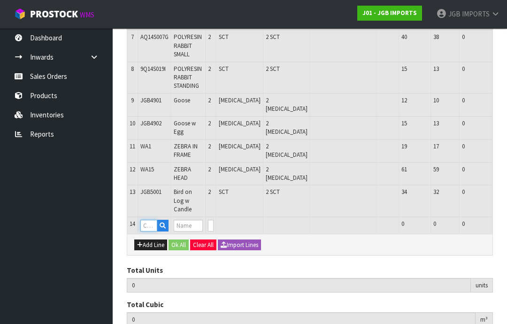
click at [152, 220] on input "text" at bounding box center [148, 226] width 17 height 12
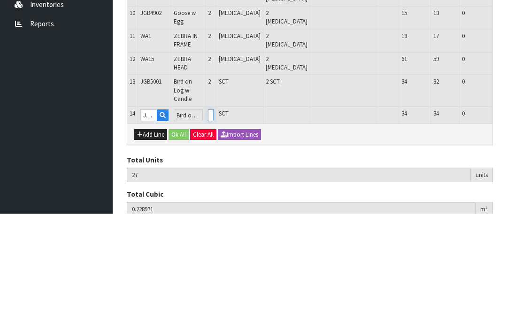
click at [214, 220] on input "0" at bounding box center [211, 226] width 6 height 12
click at [507, 220] on button "OK" at bounding box center [514, 225] width 13 height 11
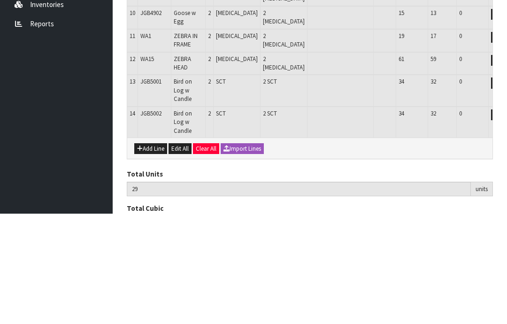
scroll to position [388, 0]
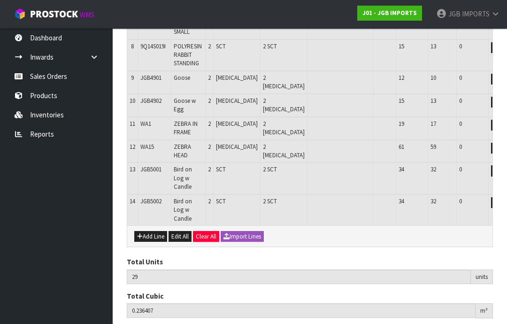
click at [153, 231] on button "Add Line" at bounding box center [150, 236] width 33 height 11
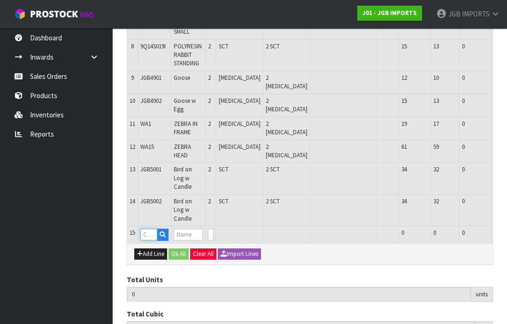
click at [148, 229] on input "text" at bounding box center [148, 235] width 17 height 12
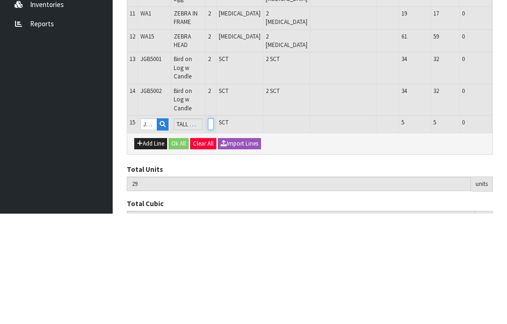
click at [214, 229] on input "0" at bounding box center [211, 235] width 6 height 12
click at [507, 229] on button "OK" at bounding box center [514, 234] width 13 height 11
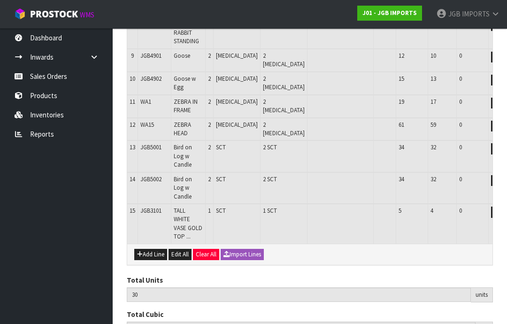
click at [152, 249] on button "Add Line" at bounding box center [150, 254] width 33 height 11
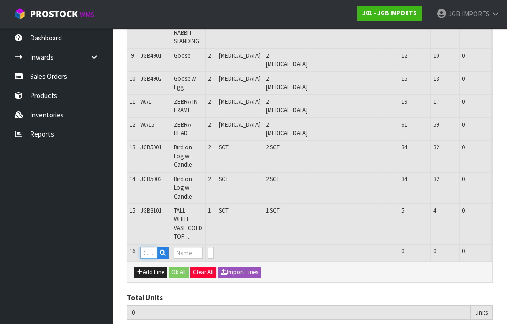
click at [147, 247] on input "text" at bounding box center [148, 253] width 17 height 12
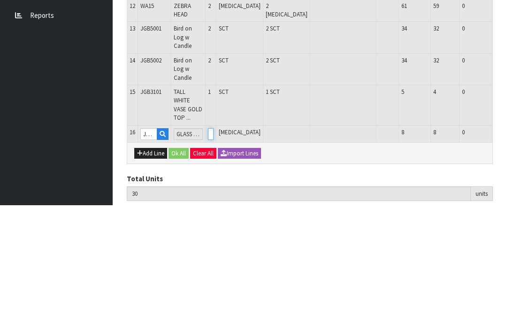
click at [214, 247] on input "0" at bounding box center [211, 253] width 6 height 12
click at [507, 247] on button "OK" at bounding box center [514, 252] width 13 height 11
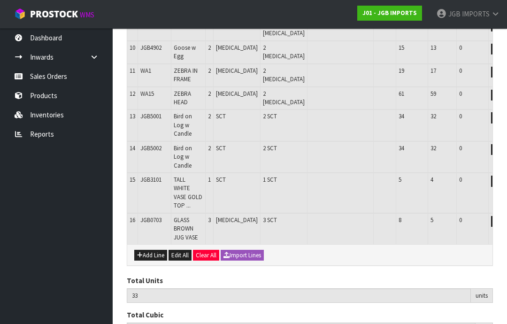
click at [151, 250] on button "Add Line" at bounding box center [150, 255] width 33 height 11
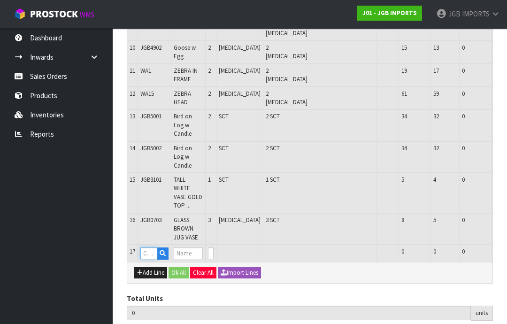
click at [147, 248] on input "text" at bounding box center [148, 254] width 17 height 12
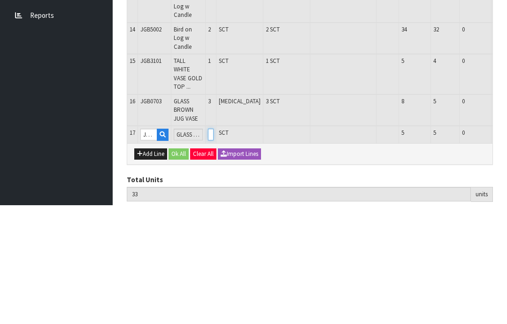
click at [214, 248] on input "0" at bounding box center [211, 254] width 6 height 12
click at [507, 248] on button "OK" at bounding box center [514, 253] width 13 height 11
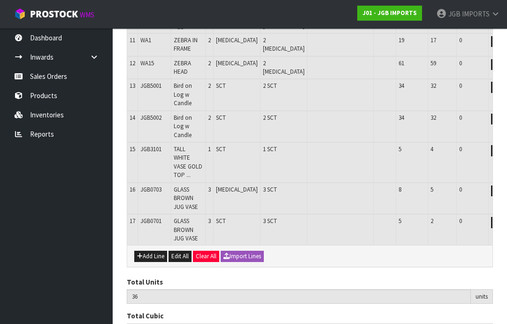
click at [148, 251] on button "Add Line" at bounding box center [150, 256] width 33 height 11
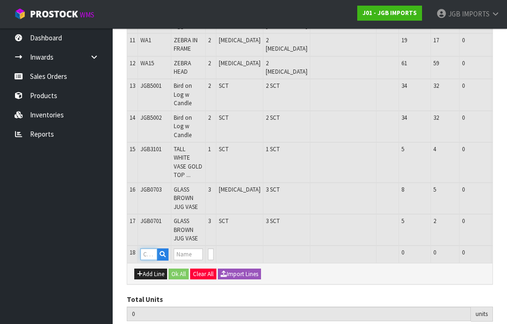
click at [148, 249] on input "text" at bounding box center [148, 255] width 17 height 12
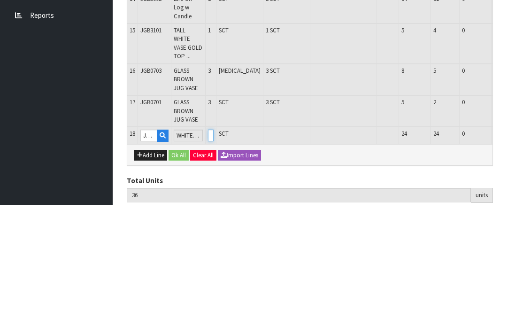
click at [214, 249] on input "0" at bounding box center [211, 255] width 6 height 12
click at [507, 249] on button "OK" at bounding box center [514, 254] width 13 height 11
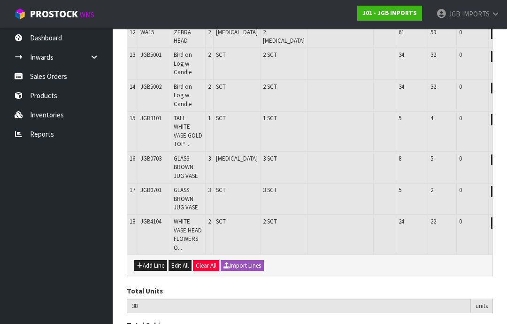
click at [152, 260] on button "Add Line" at bounding box center [150, 265] width 33 height 11
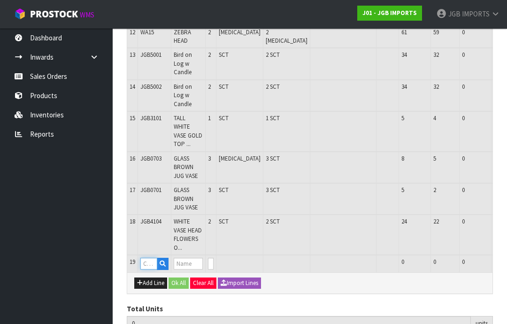
click at [150, 258] on input "text" at bounding box center [148, 264] width 17 height 12
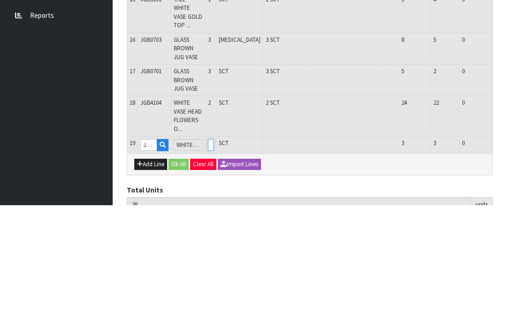
click at [214, 258] on input "0" at bounding box center [211, 264] width 6 height 12
click at [507, 258] on button "OK" at bounding box center [514, 263] width 13 height 11
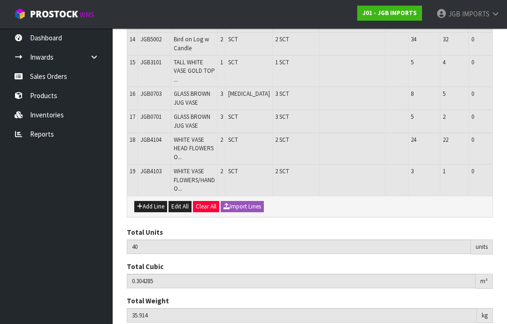
click at [152, 201] on button "Add Line" at bounding box center [150, 206] width 33 height 11
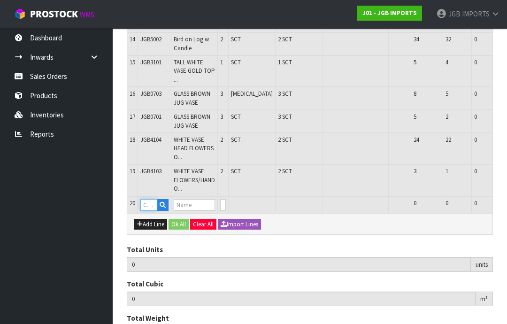
click at [150, 199] on input "text" at bounding box center [148, 205] width 17 height 12
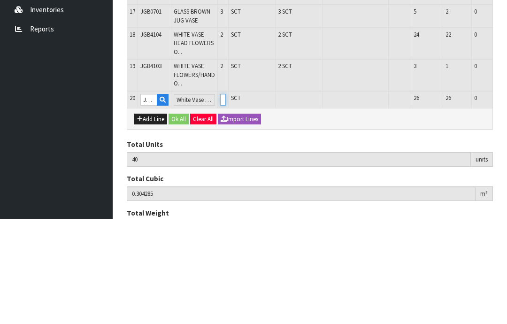
click at [226, 199] on input "0" at bounding box center [223, 205] width 6 height 12
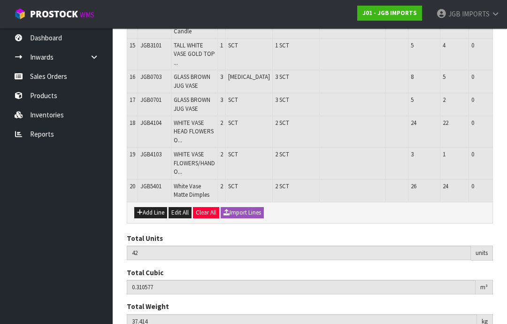
click at [151, 207] on button "Add Line" at bounding box center [150, 212] width 33 height 11
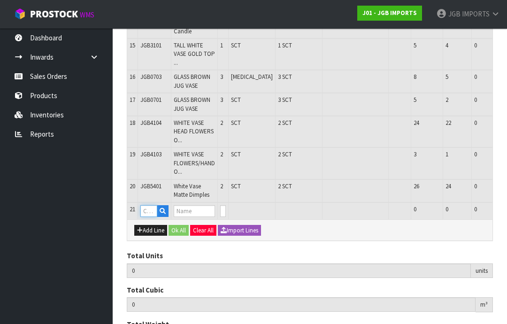
click at [148, 205] on input "text" at bounding box center [148, 211] width 17 height 12
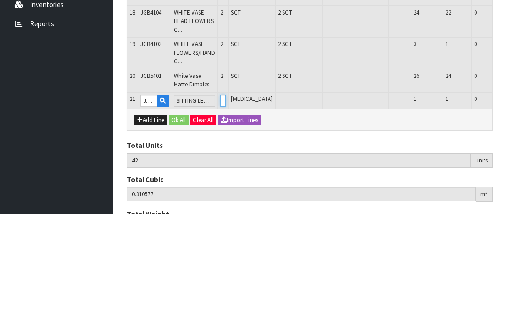
click at [226, 205] on input "0" at bounding box center [223, 211] width 6 height 12
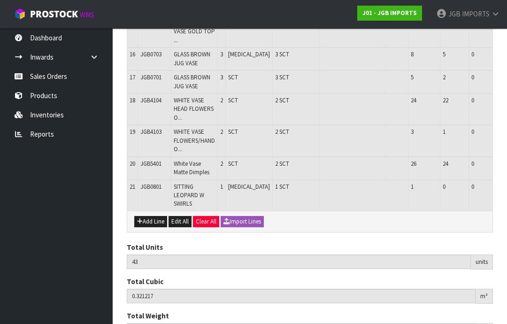
click at [146, 216] on button "Add Line" at bounding box center [150, 221] width 33 height 11
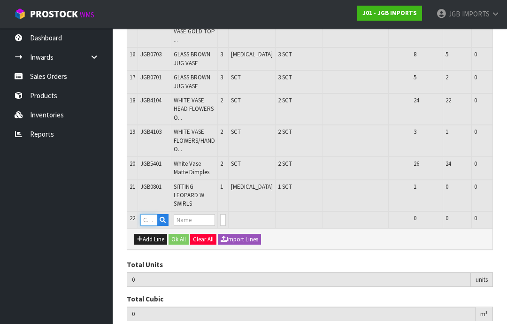
click at [152, 214] on input "text" at bounding box center [148, 220] width 17 height 12
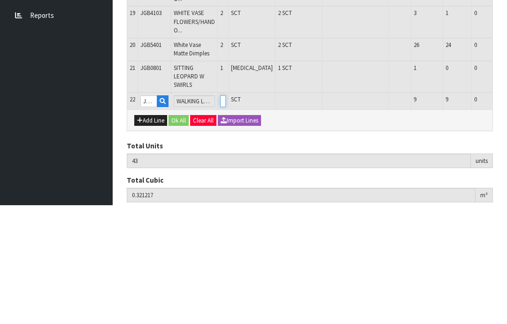
click at [226, 214] on input "0" at bounding box center [223, 220] width 6 height 12
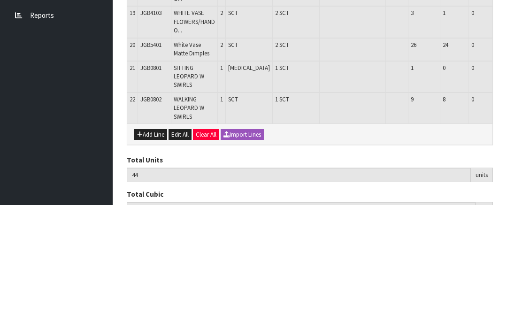
scroll to position [568, 0]
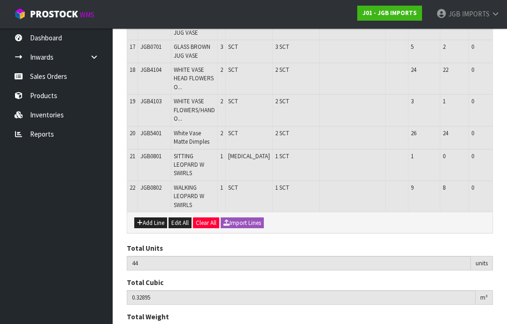
click at [151, 218] on button "Add Line" at bounding box center [150, 223] width 33 height 11
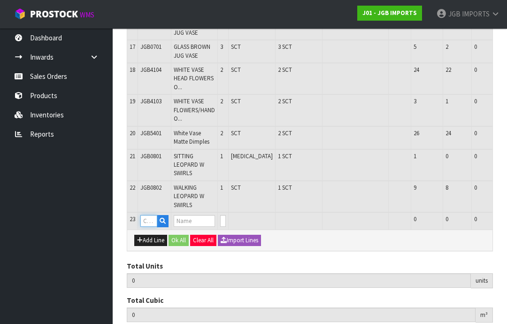
click at [149, 215] on input "text" at bounding box center [148, 221] width 17 height 12
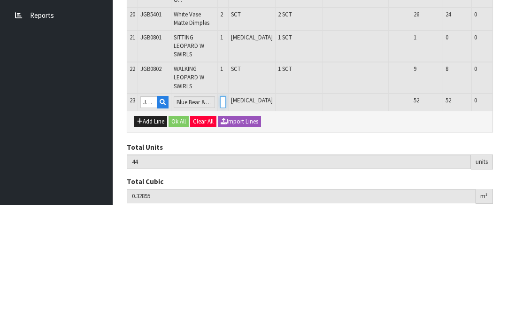
click at [226, 215] on input "0" at bounding box center [223, 221] width 6 height 12
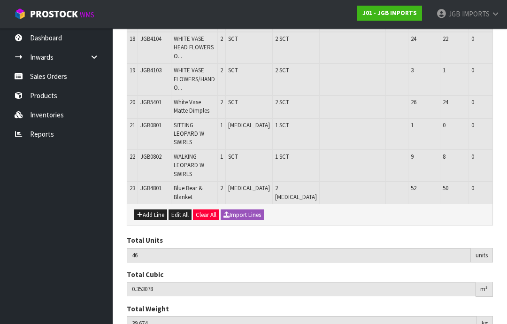
click at [148, 210] on button "Add Line" at bounding box center [150, 215] width 33 height 11
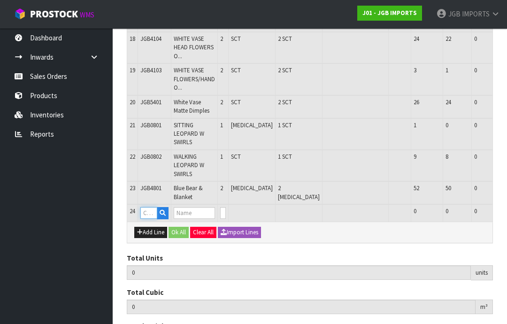
click at [151, 207] on input "text" at bounding box center [148, 213] width 17 height 12
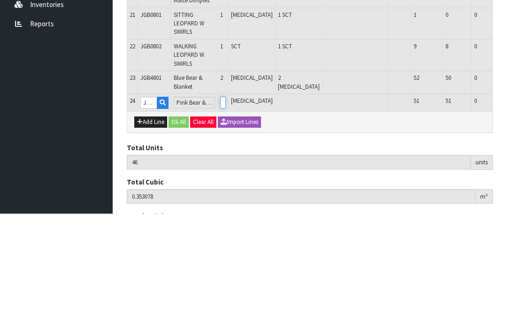
click at [226, 207] on input "0" at bounding box center [223, 213] width 6 height 12
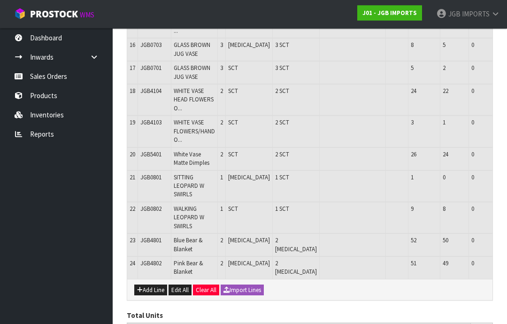
scroll to position [628, 0]
